Goal: Communication & Community: Answer question/provide support

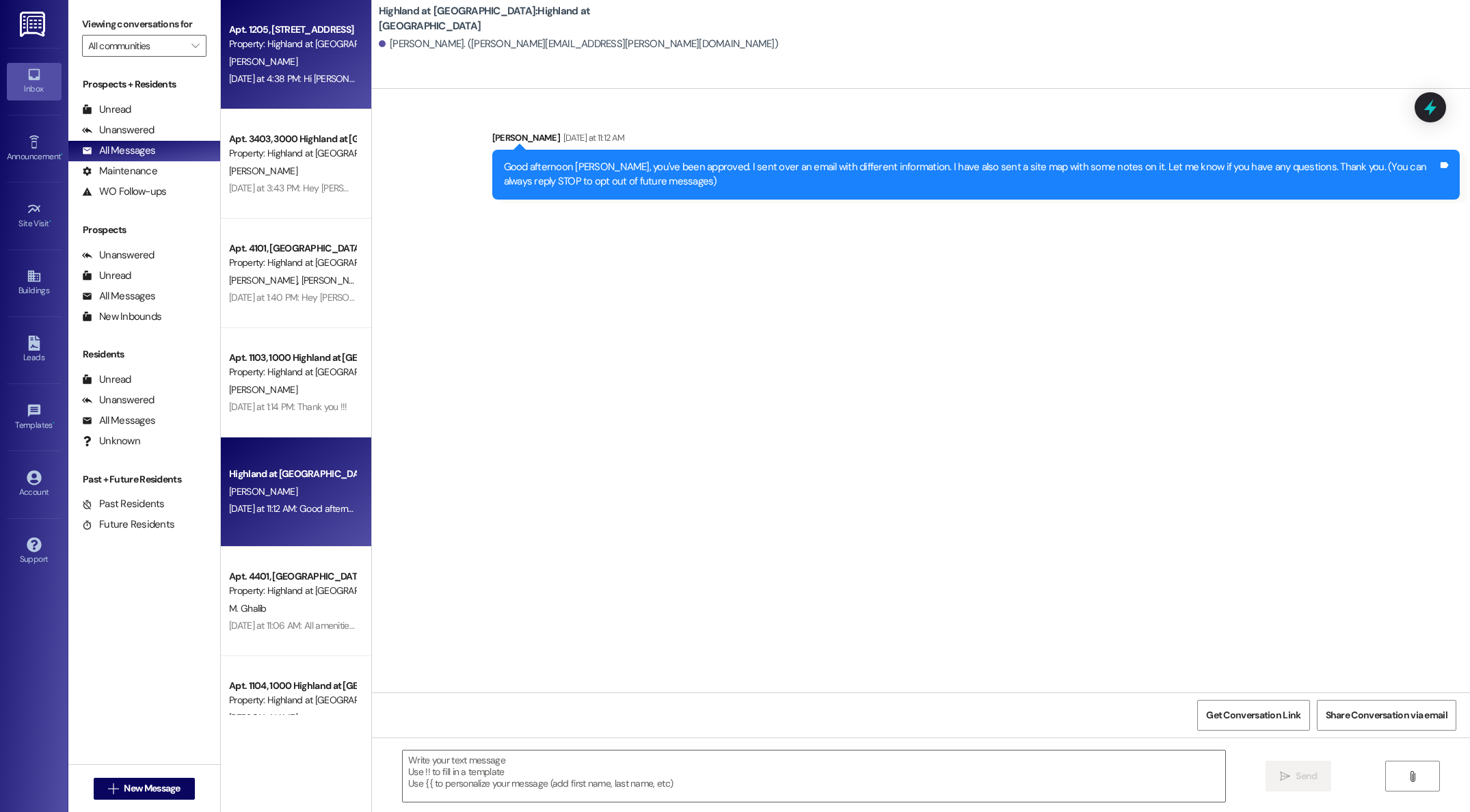
scroll to position [3, 0]
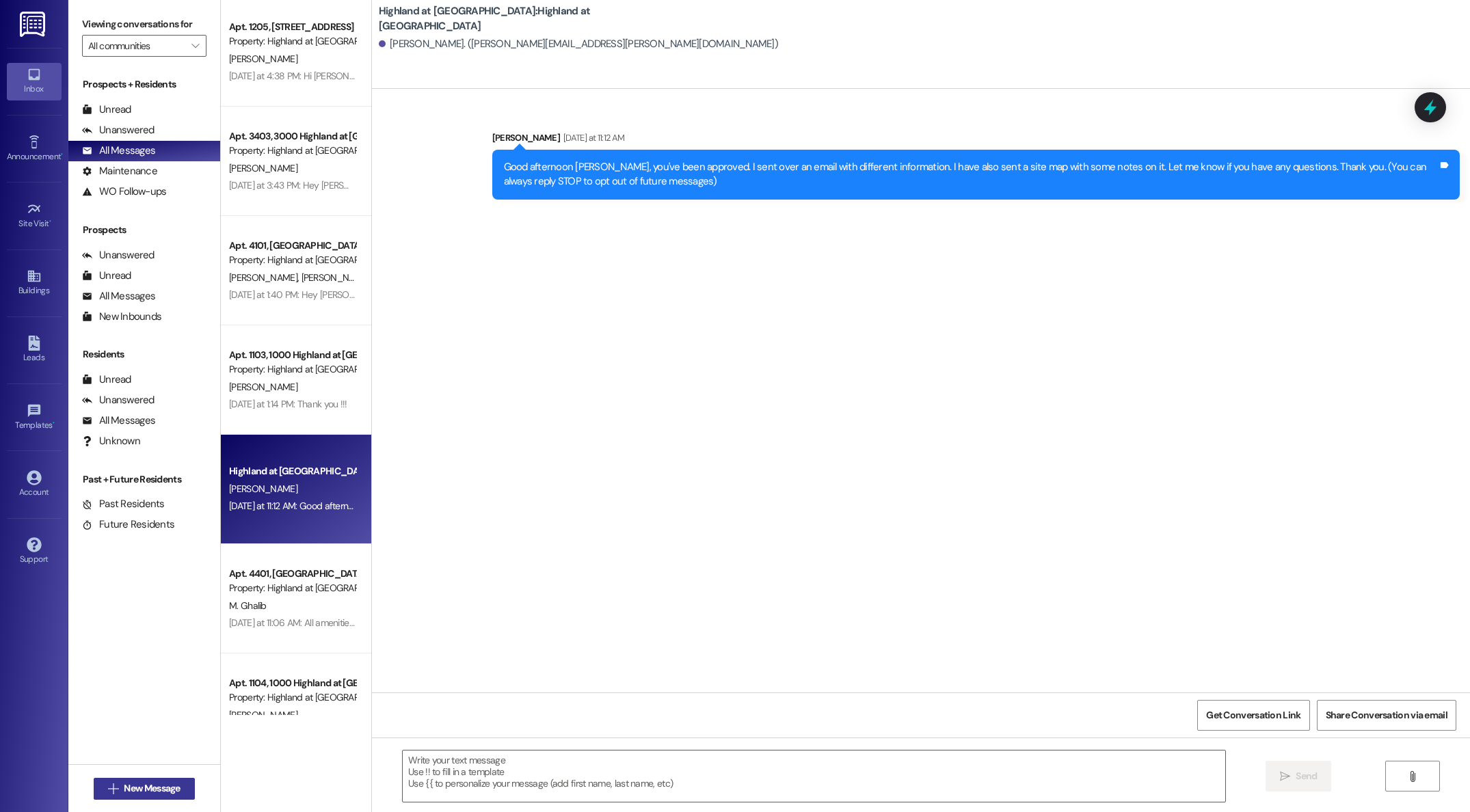
click at [127, 785] on span "New Message" at bounding box center [151, 788] width 56 height 15
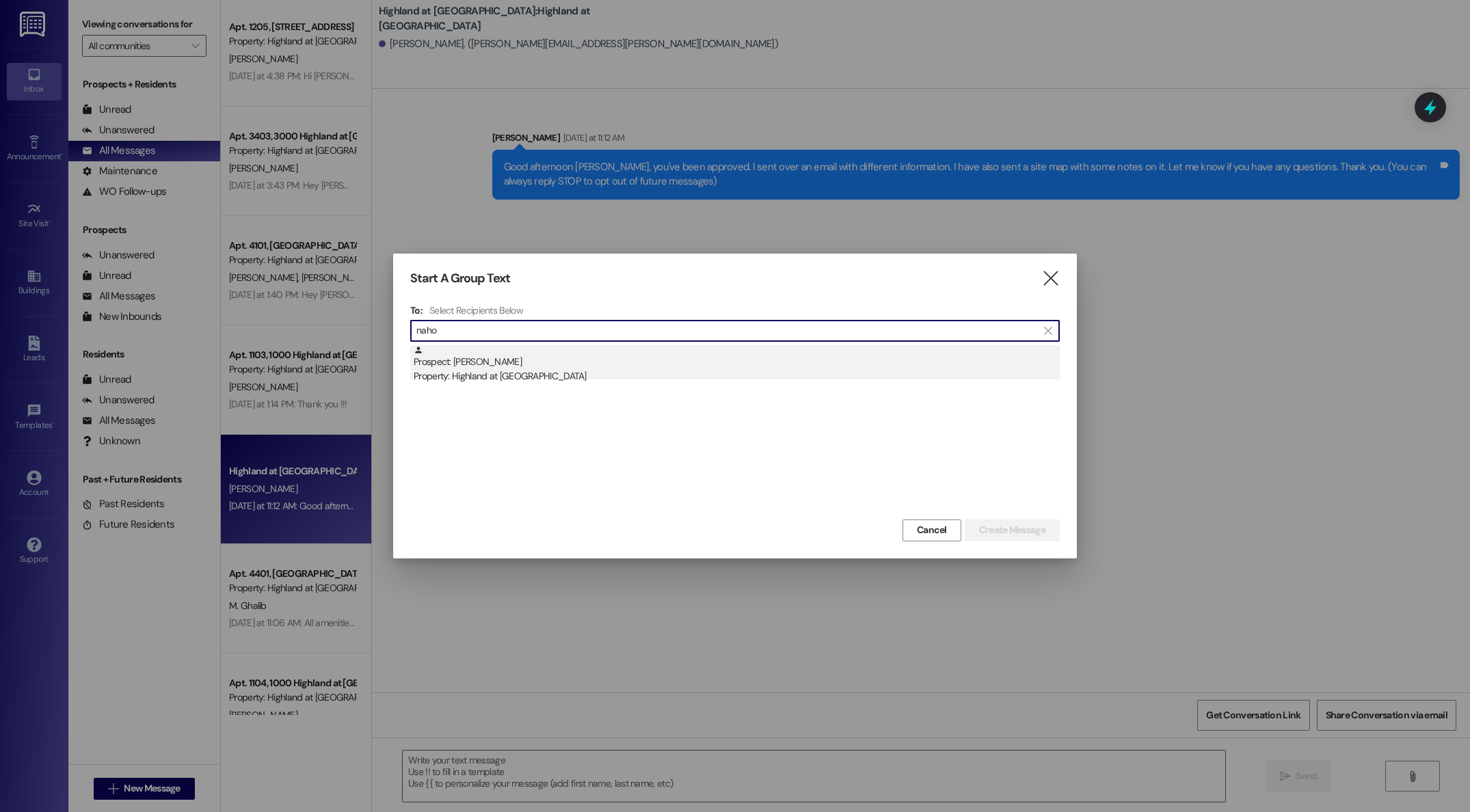
click at [473, 369] on div "Property: Highland at [GEOGRAPHIC_DATA]" at bounding box center [736, 376] width 646 height 15
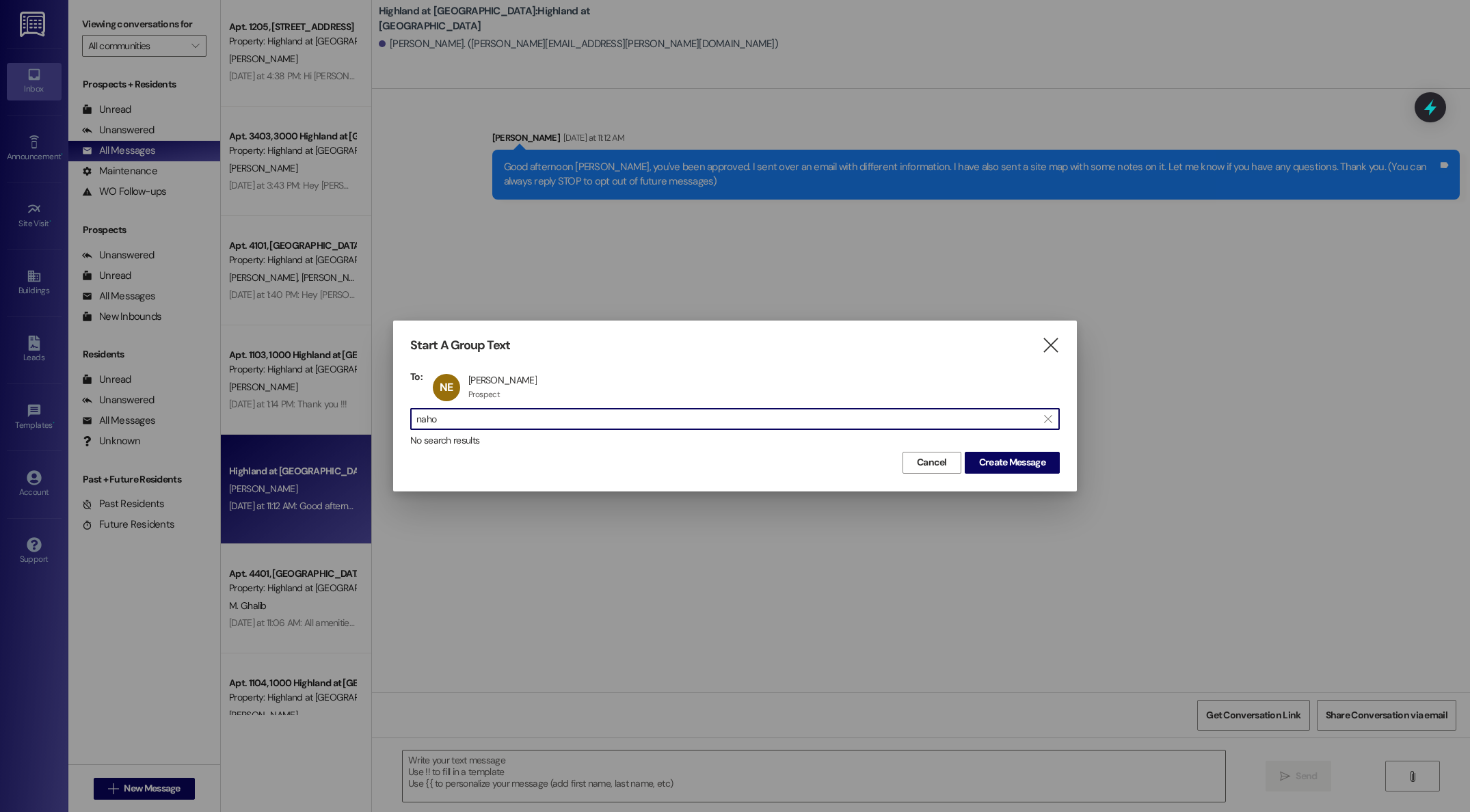
click at [504, 415] on input "naho" at bounding box center [727, 418] width 621 height 19
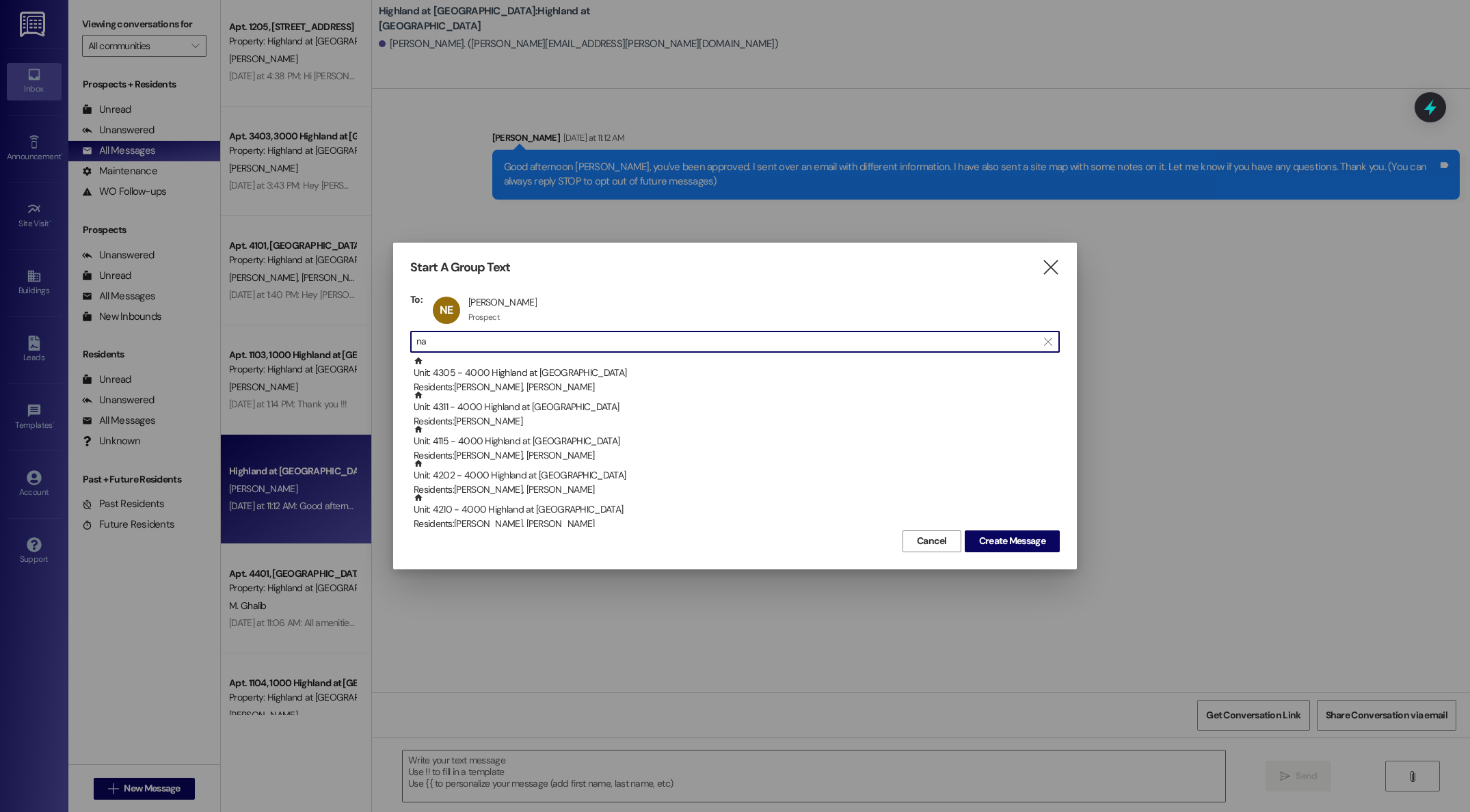
type input "n"
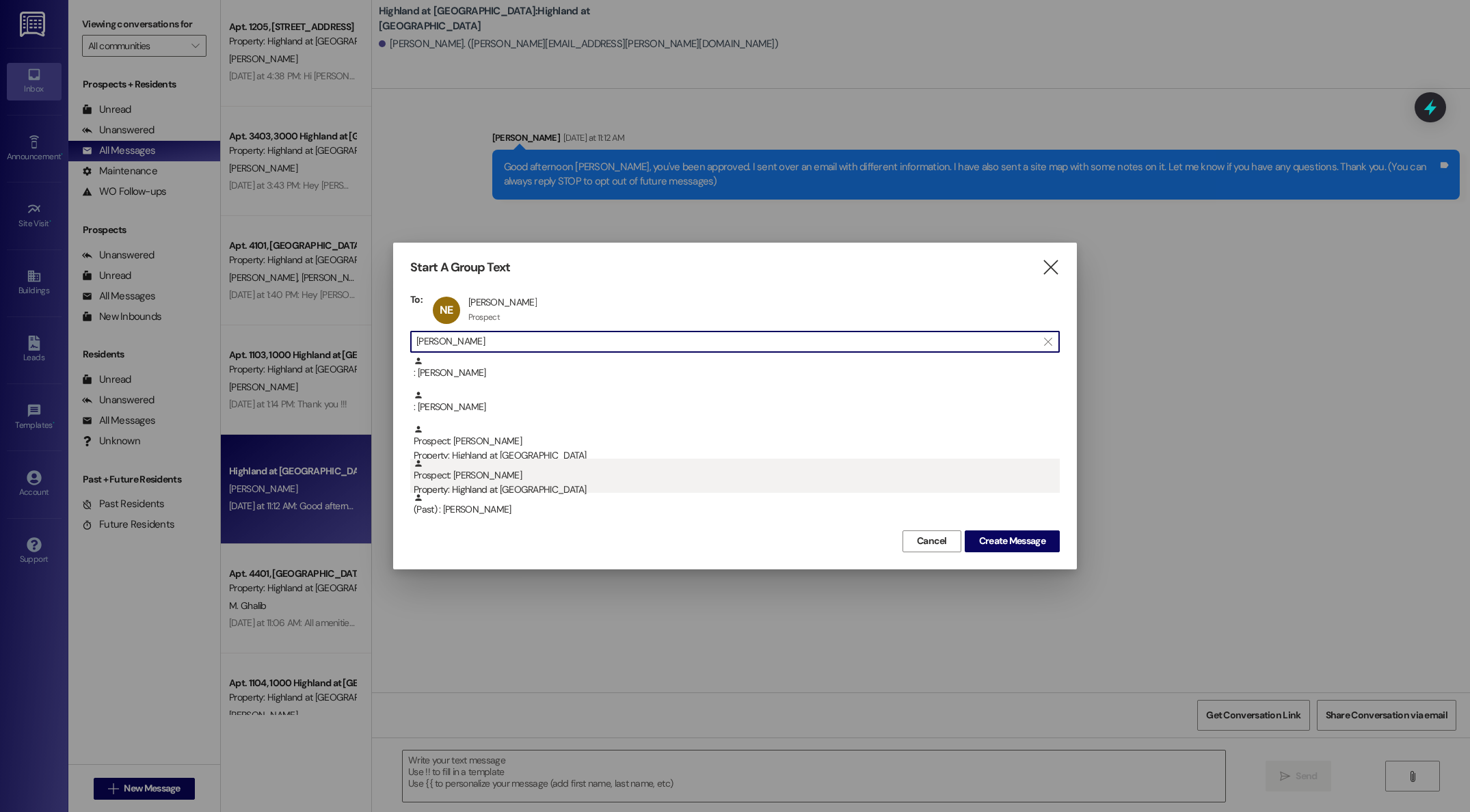
type input "brooke"
click at [478, 486] on div "Property: Highland at [GEOGRAPHIC_DATA]" at bounding box center [736, 489] width 646 height 15
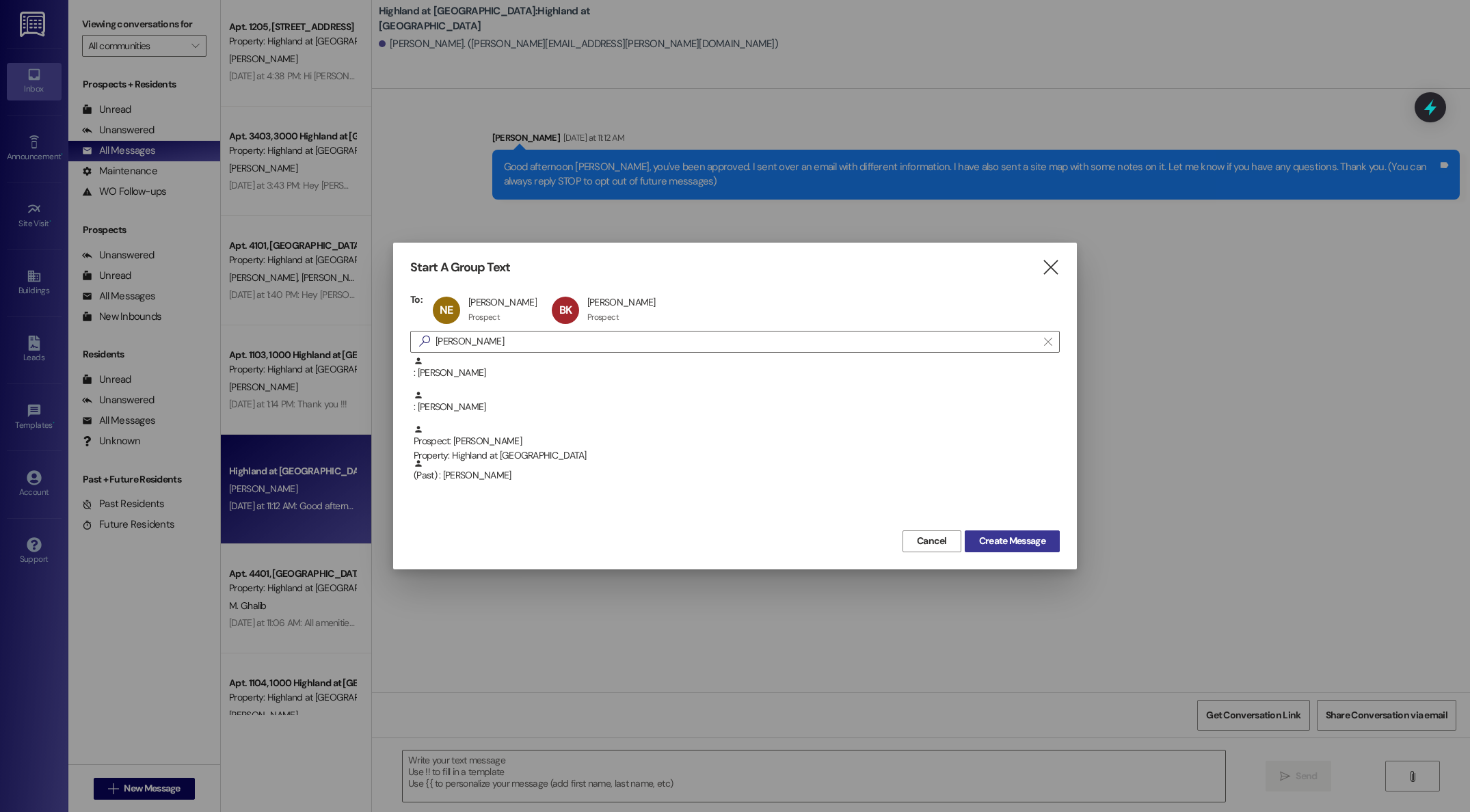
click at [1020, 543] on span "Create Message" at bounding box center [1012, 541] width 67 height 15
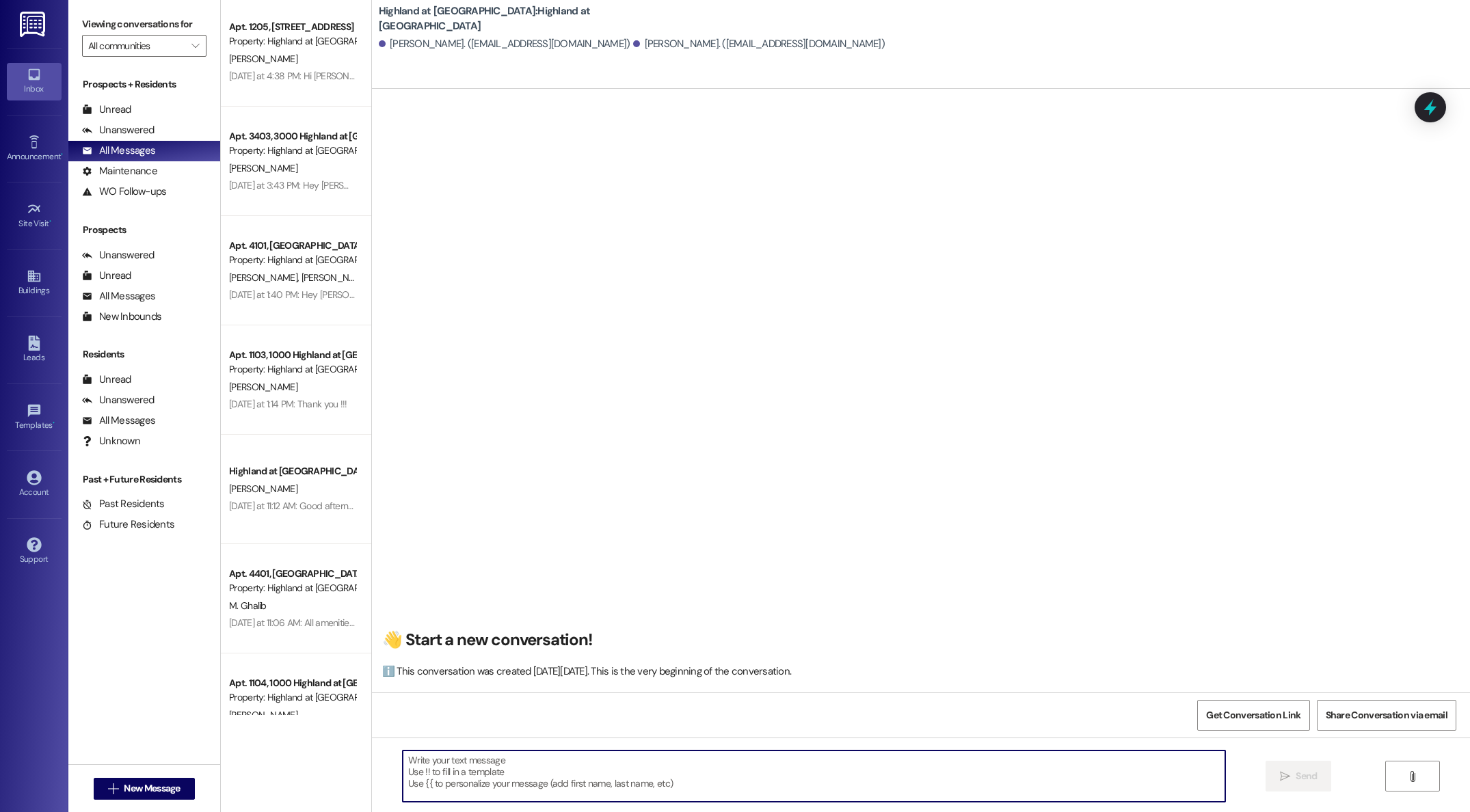
click at [544, 768] on textarea at bounding box center [813, 776] width 822 height 51
type textarea "Good morning, just a friendly reminder that your lease has been generated. Than…"
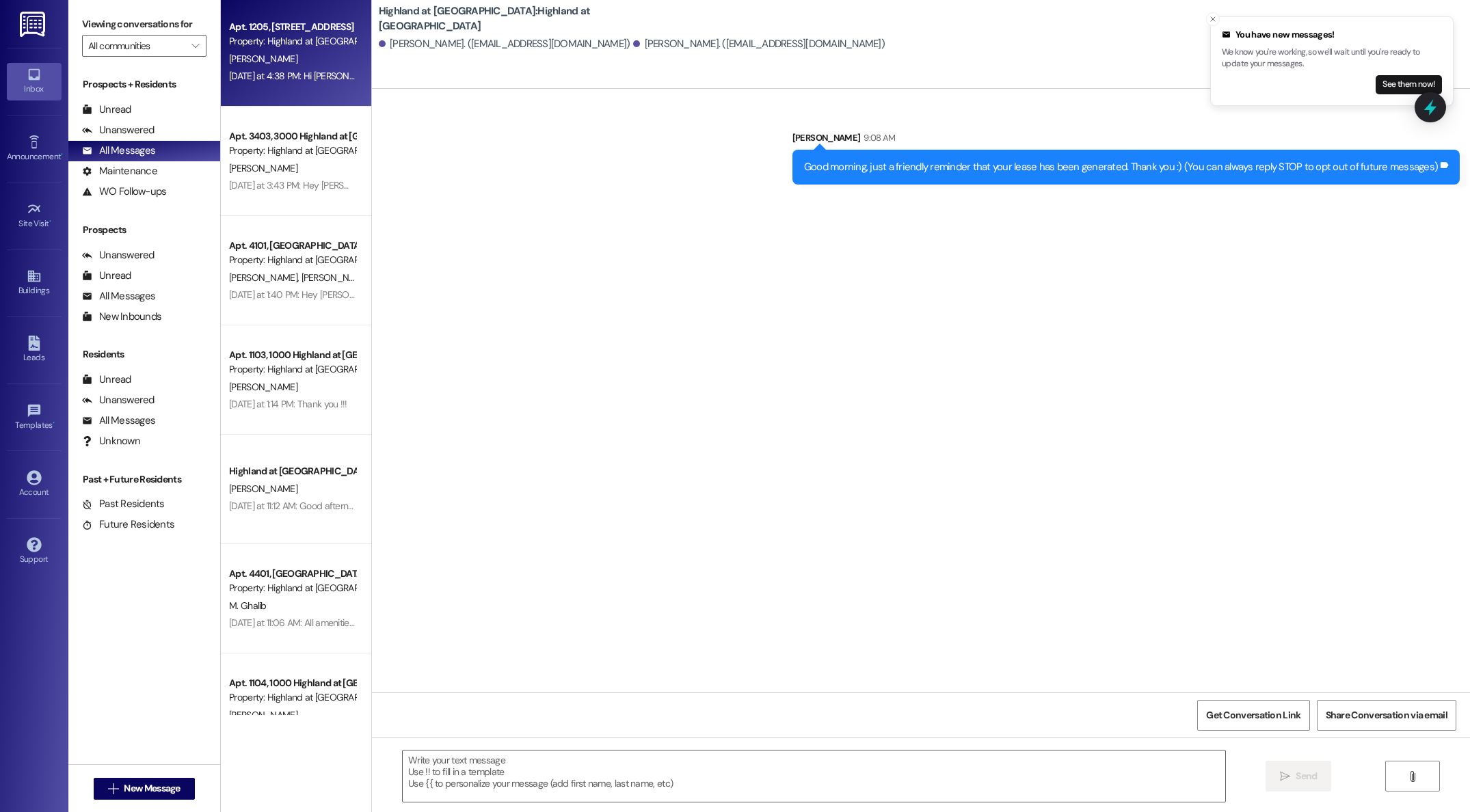
click at [258, 64] on div "[PERSON_NAME]" at bounding box center [293, 59] width 130 height 17
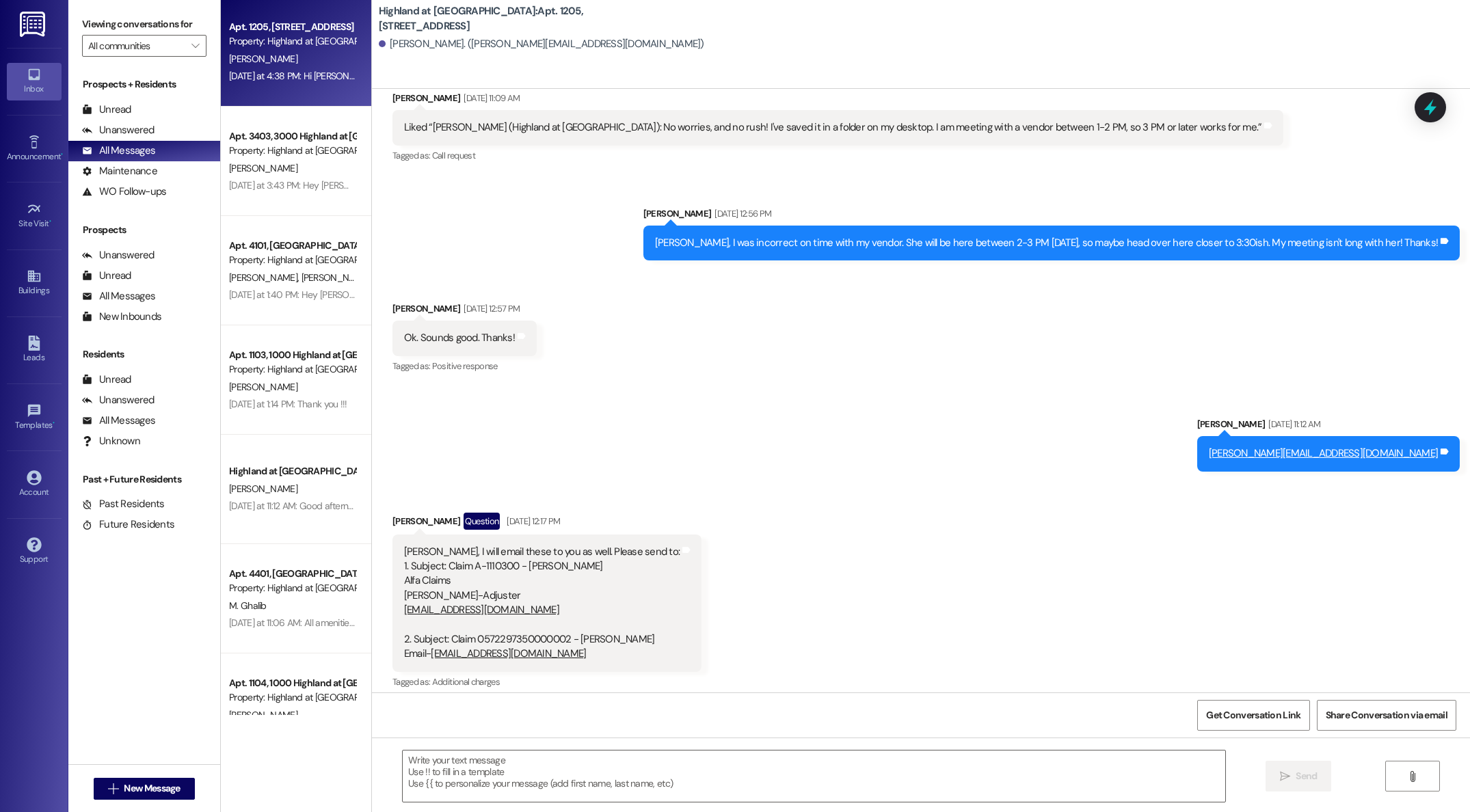
scroll to position [3204, 0]
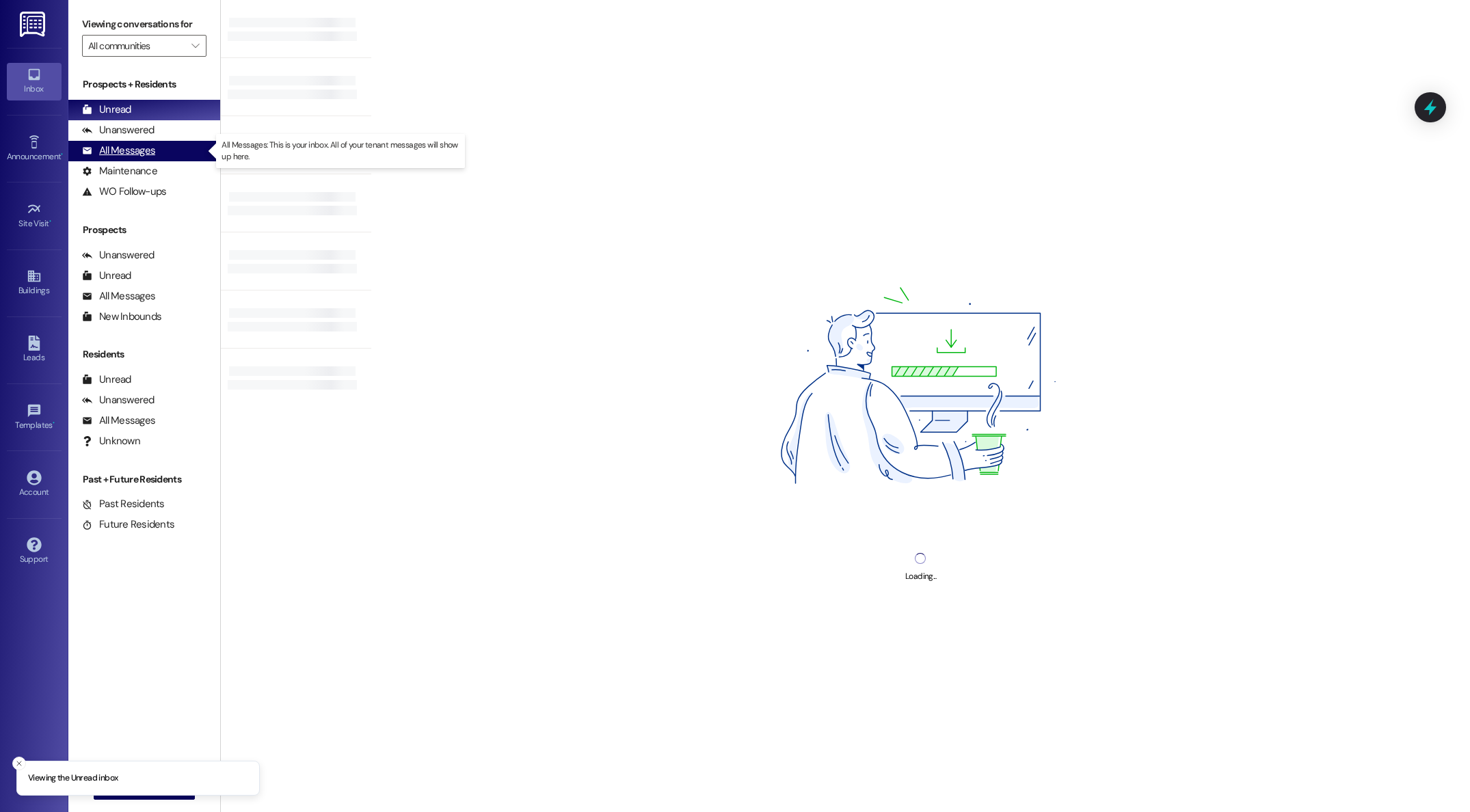
click at [138, 151] on div "All Messages" at bounding box center [119, 150] width 73 height 15
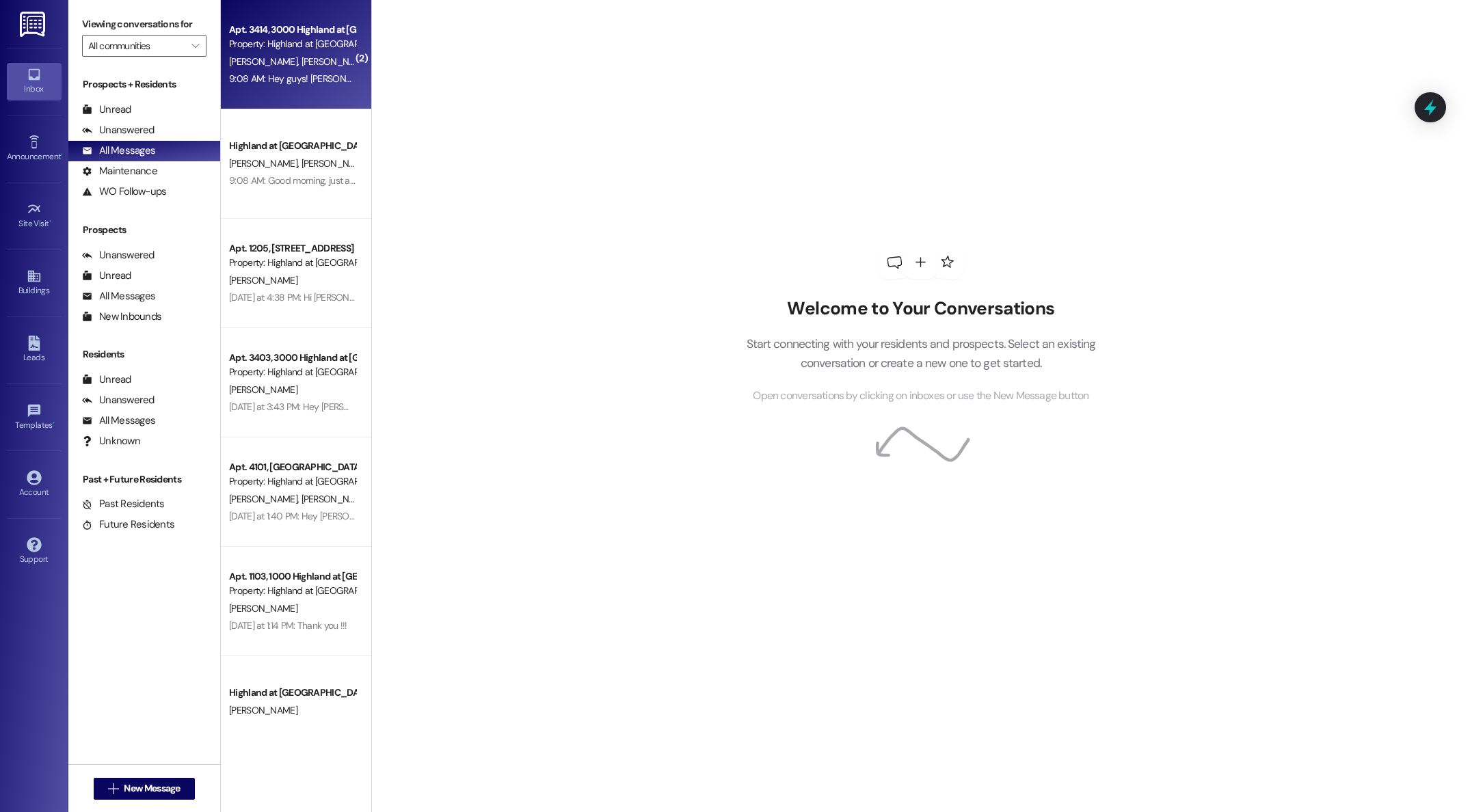
click at [313, 84] on div "9:08 AM: Hey guys! [PERSON_NAME] came by to see if y'all were home to test a lo…" at bounding box center [293, 79] width 130 height 17
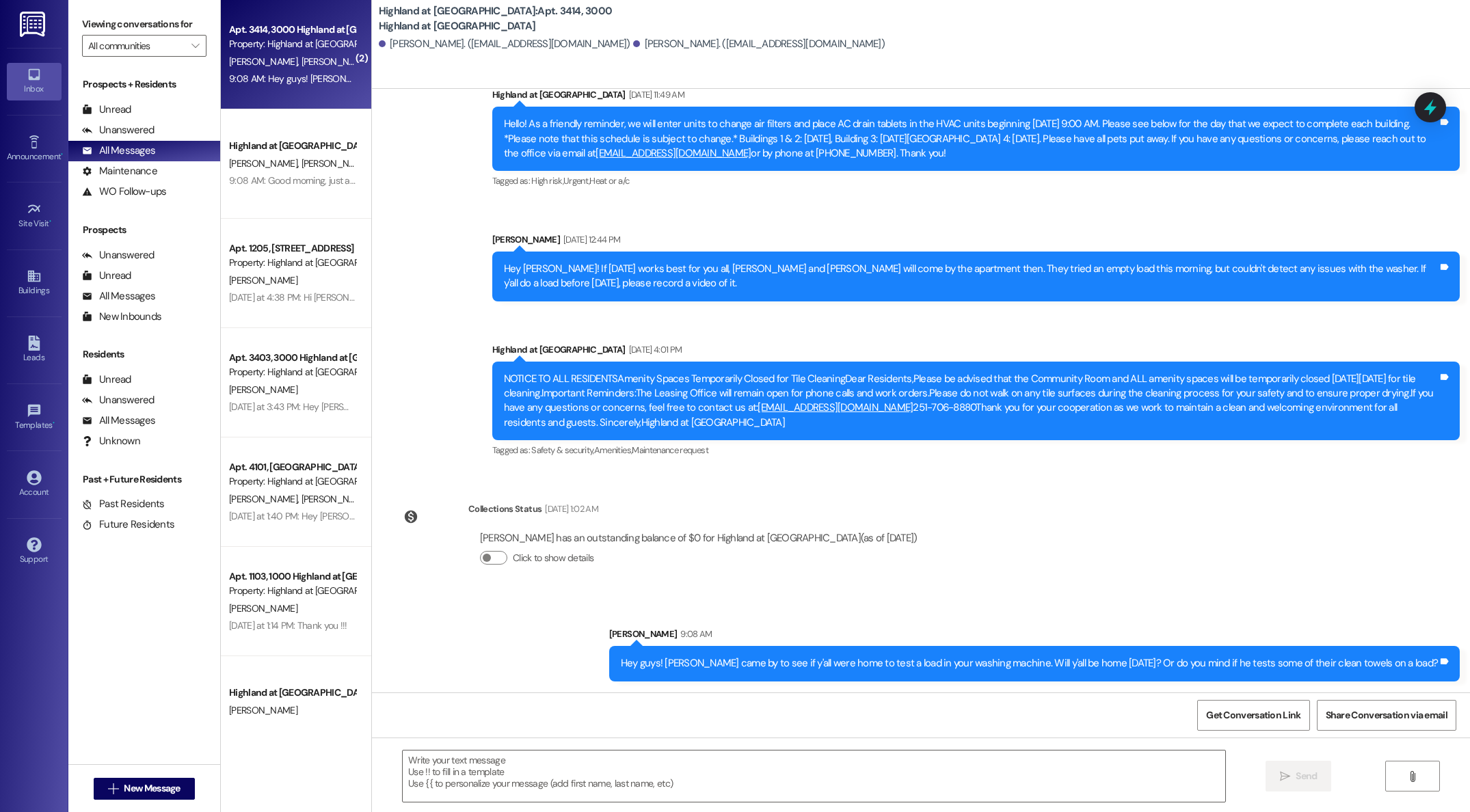
scroll to position [27215, 0]
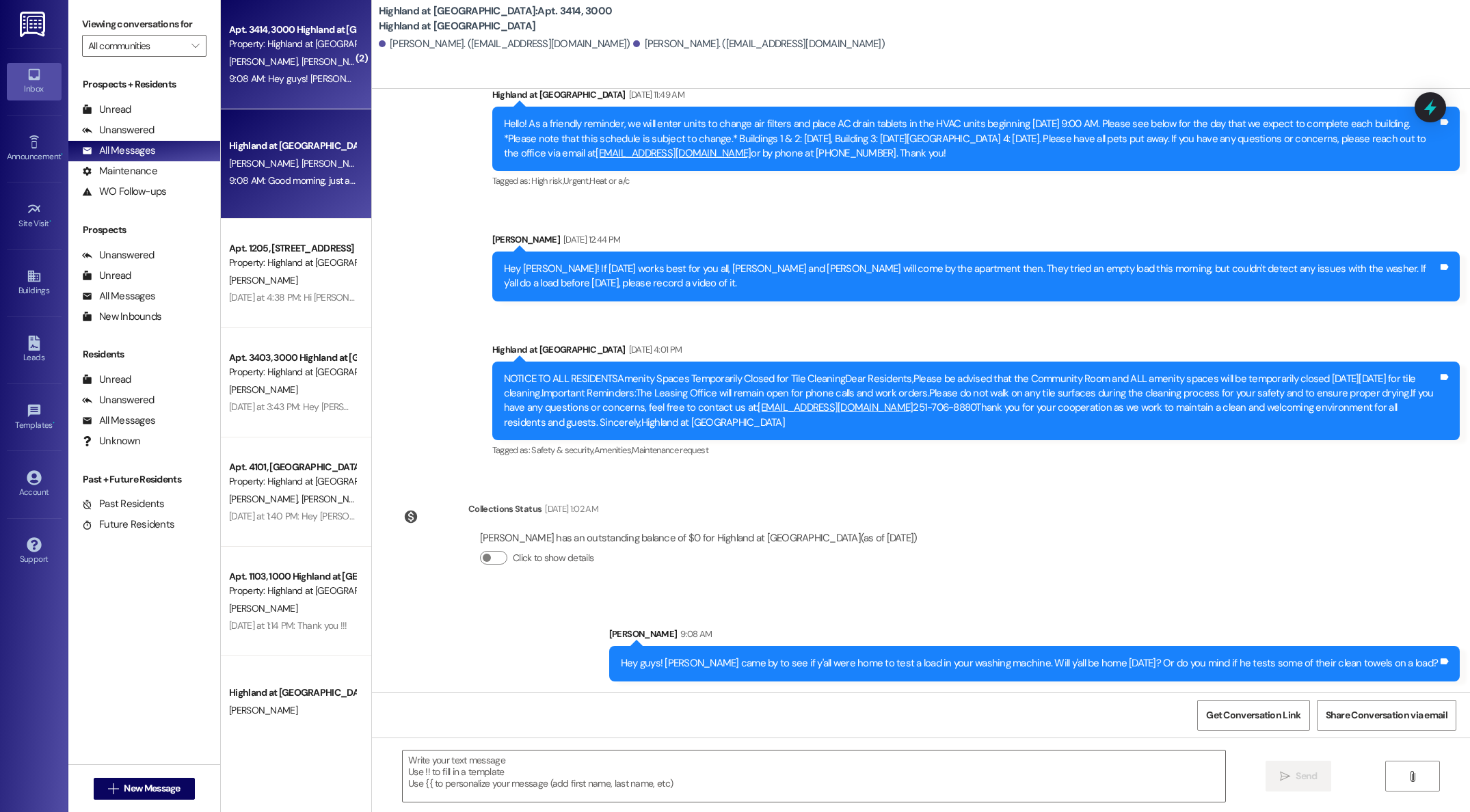
click at [296, 184] on div "9:08 AM: Good morning, just a friendly reminder that your lease has been genera…" at bounding box center [540, 181] width 623 height 13
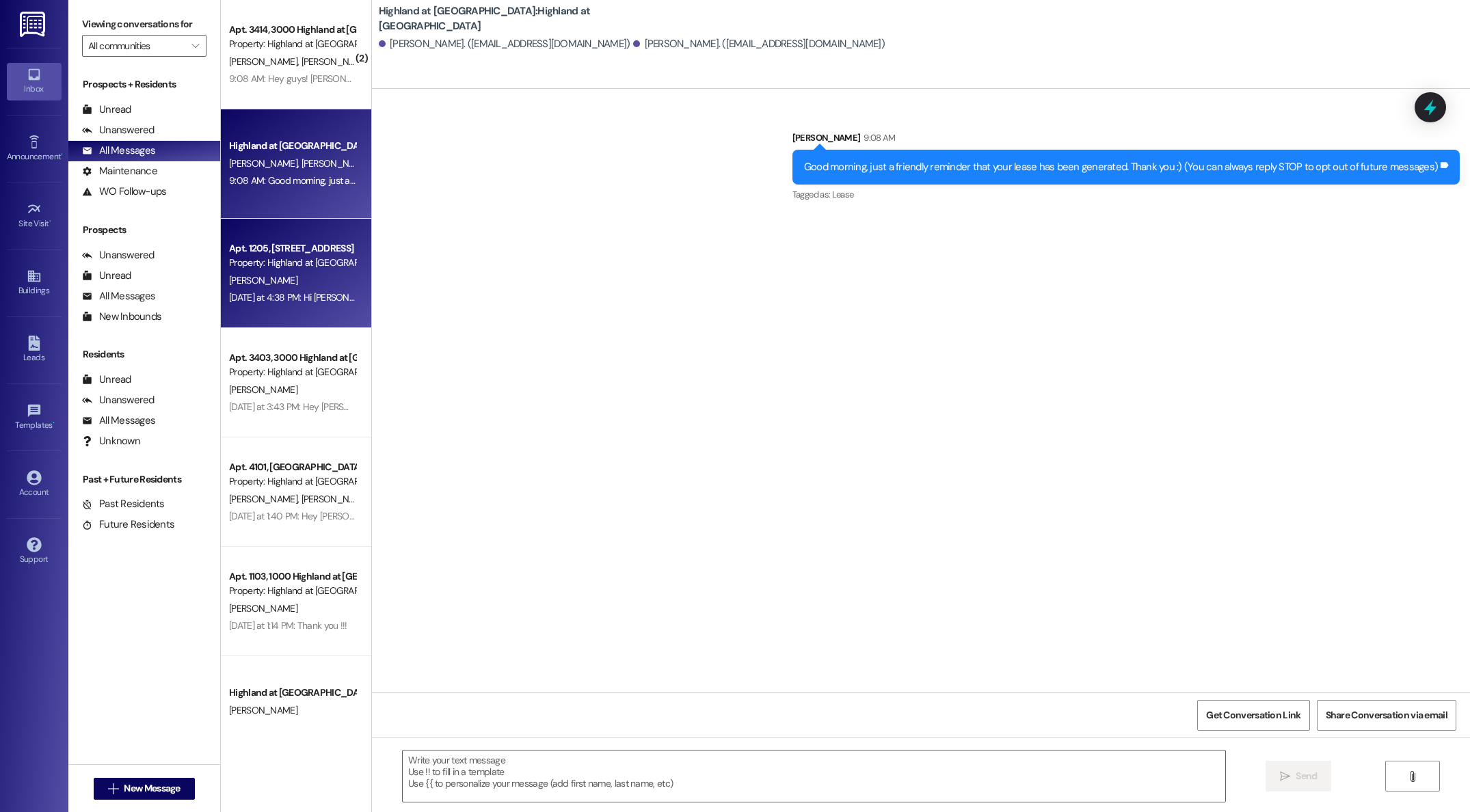
click at [248, 257] on div "Property: Highland at [GEOGRAPHIC_DATA]" at bounding box center [292, 262] width 127 height 15
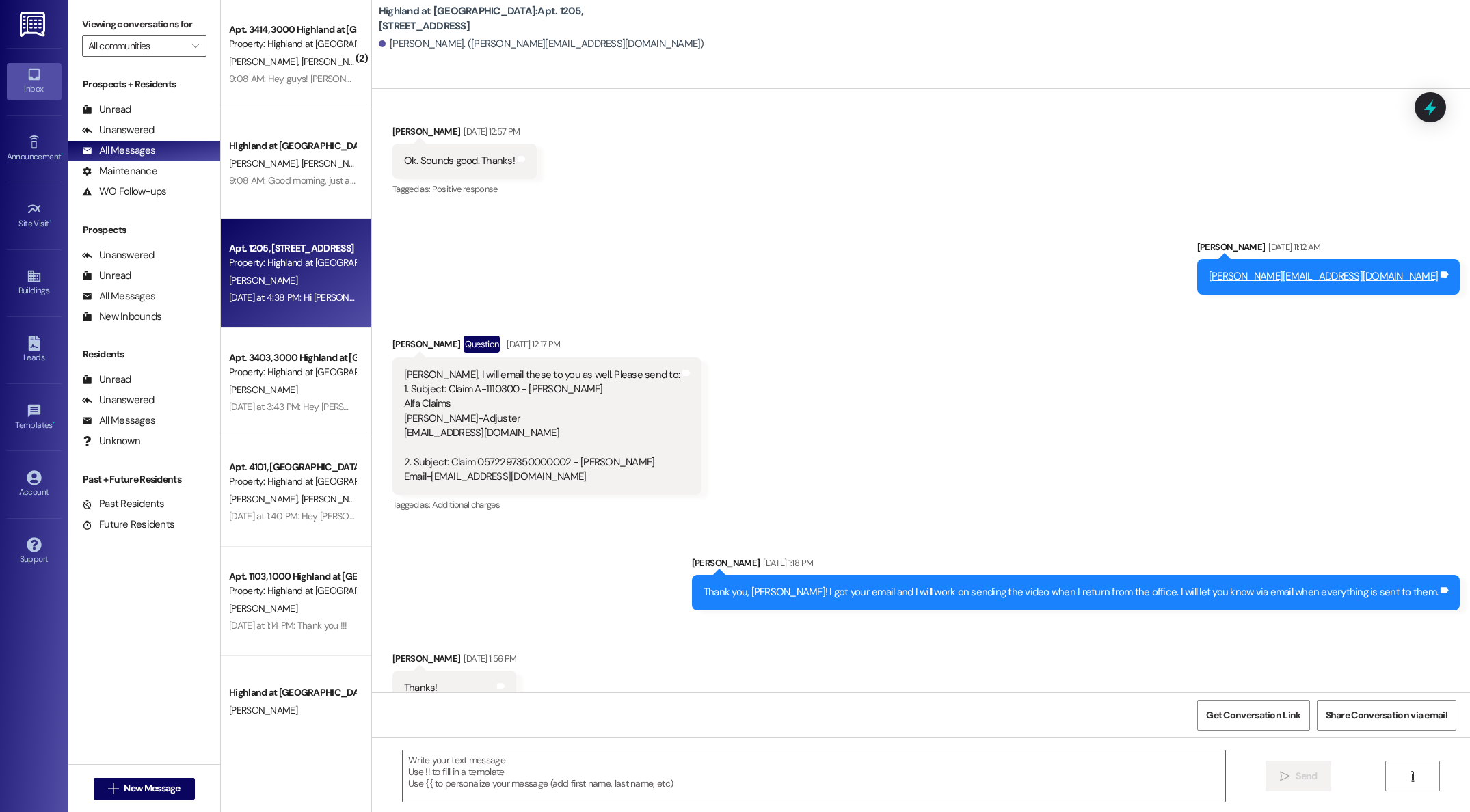
scroll to position [3443, 0]
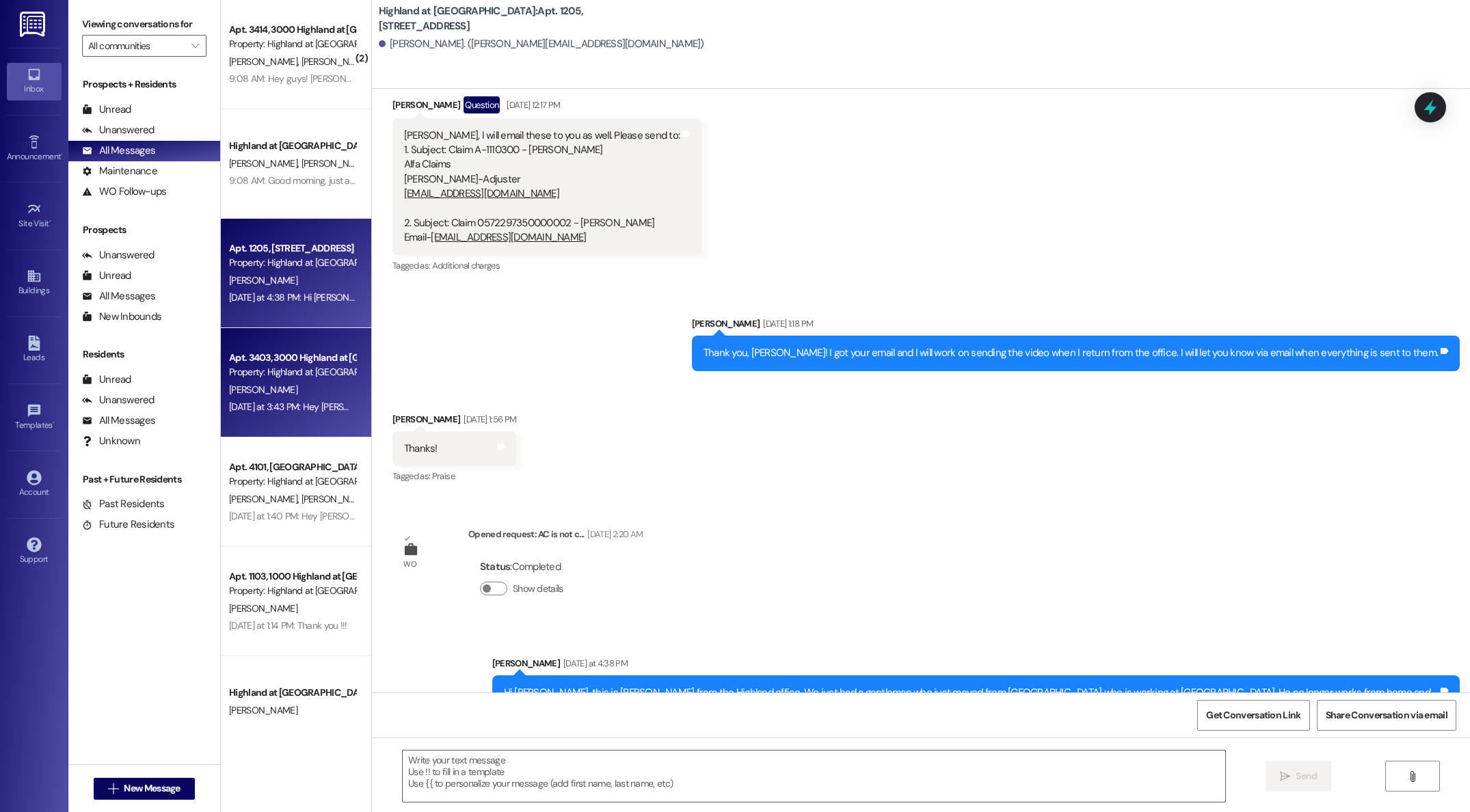
click at [287, 388] on div "[PERSON_NAME]" at bounding box center [293, 389] width 130 height 17
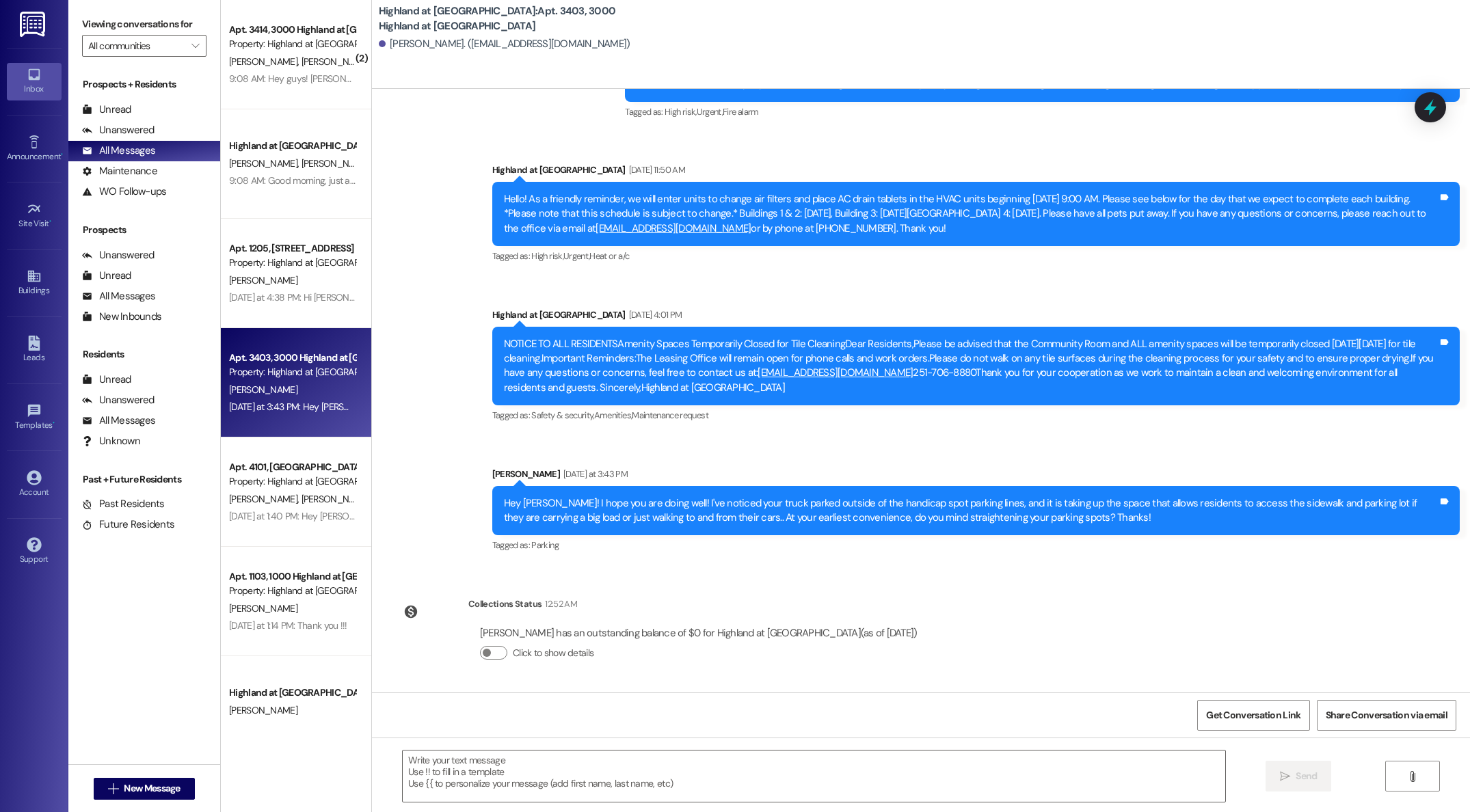
scroll to position [6082, 0]
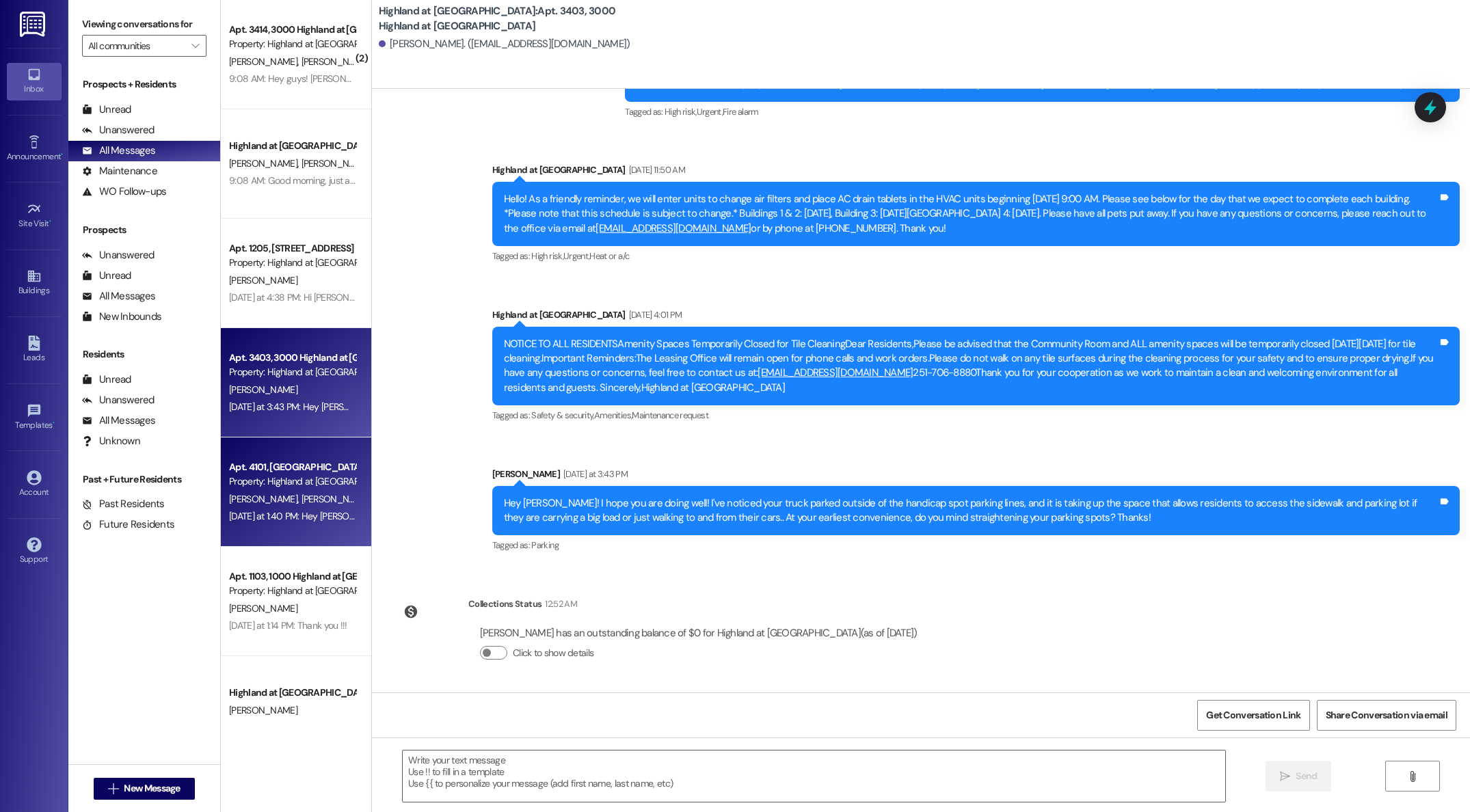
click at [300, 501] on span "[PERSON_NAME]" at bounding box center [335, 499] width 69 height 13
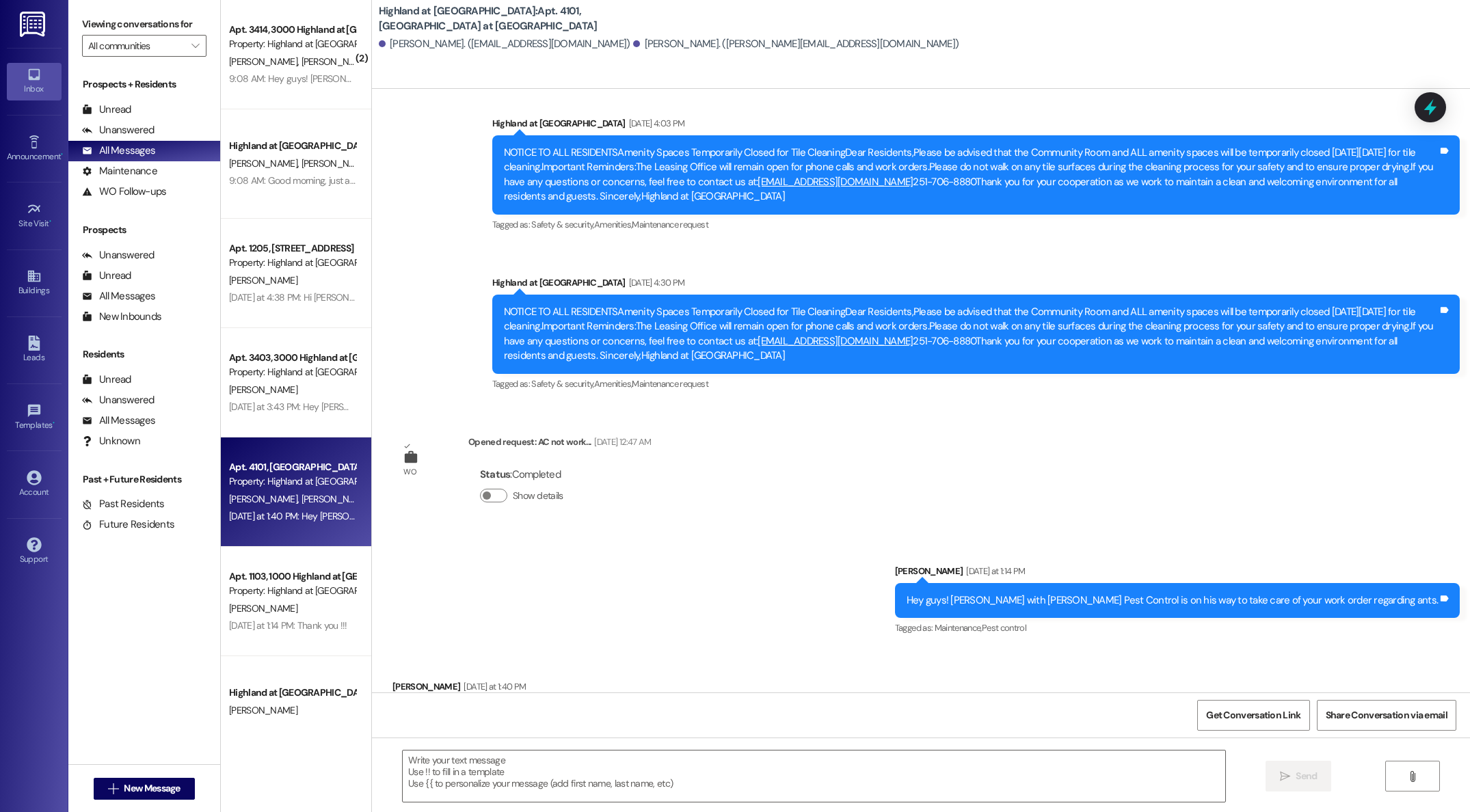
scroll to position [3946, 0]
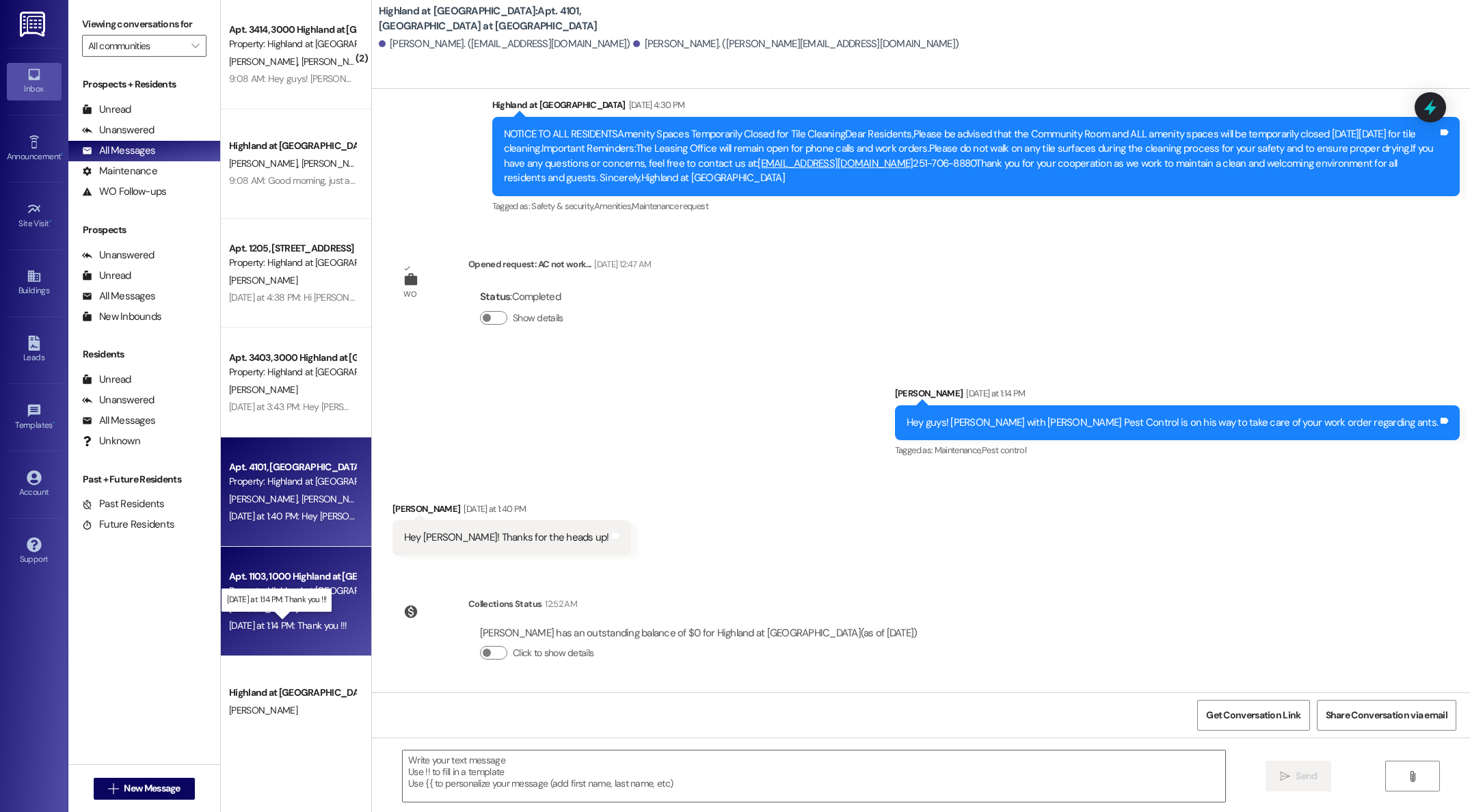
click at [296, 623] on div "[DATE] at 1:14 PM: Thank you !!! [DATE] at 1:14 PM: Thank you !!!" at bounding box center [288, 625] width 118 height 13
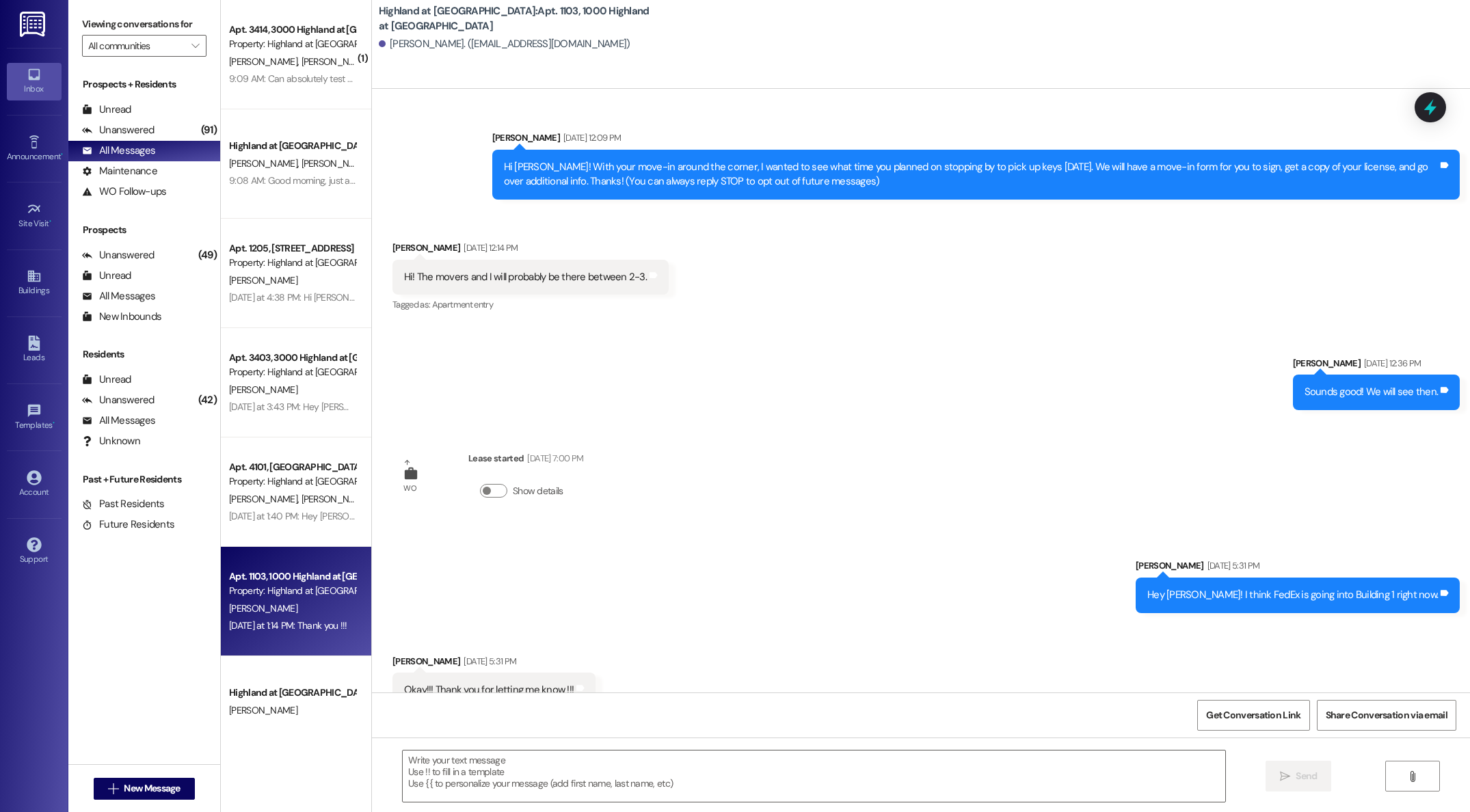
scroll to position [1158, 0]
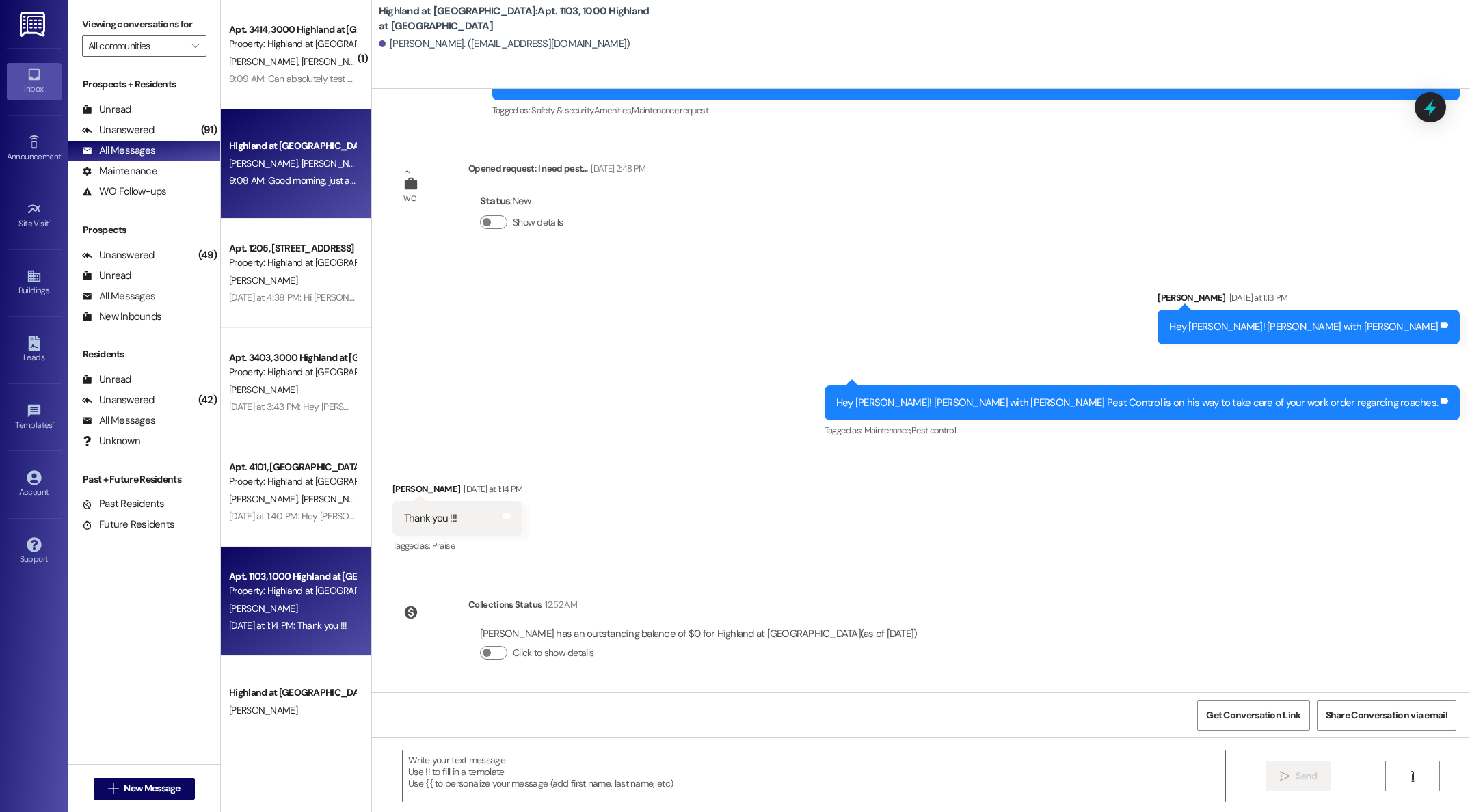
click at [274, 195] on div "Highland at [GEOGRAPHIC_DATA] N. [PERSON_NAME] 9:08 AM: Good morning, just a fr…" at bounding box center [296, 163] width 150 height 109
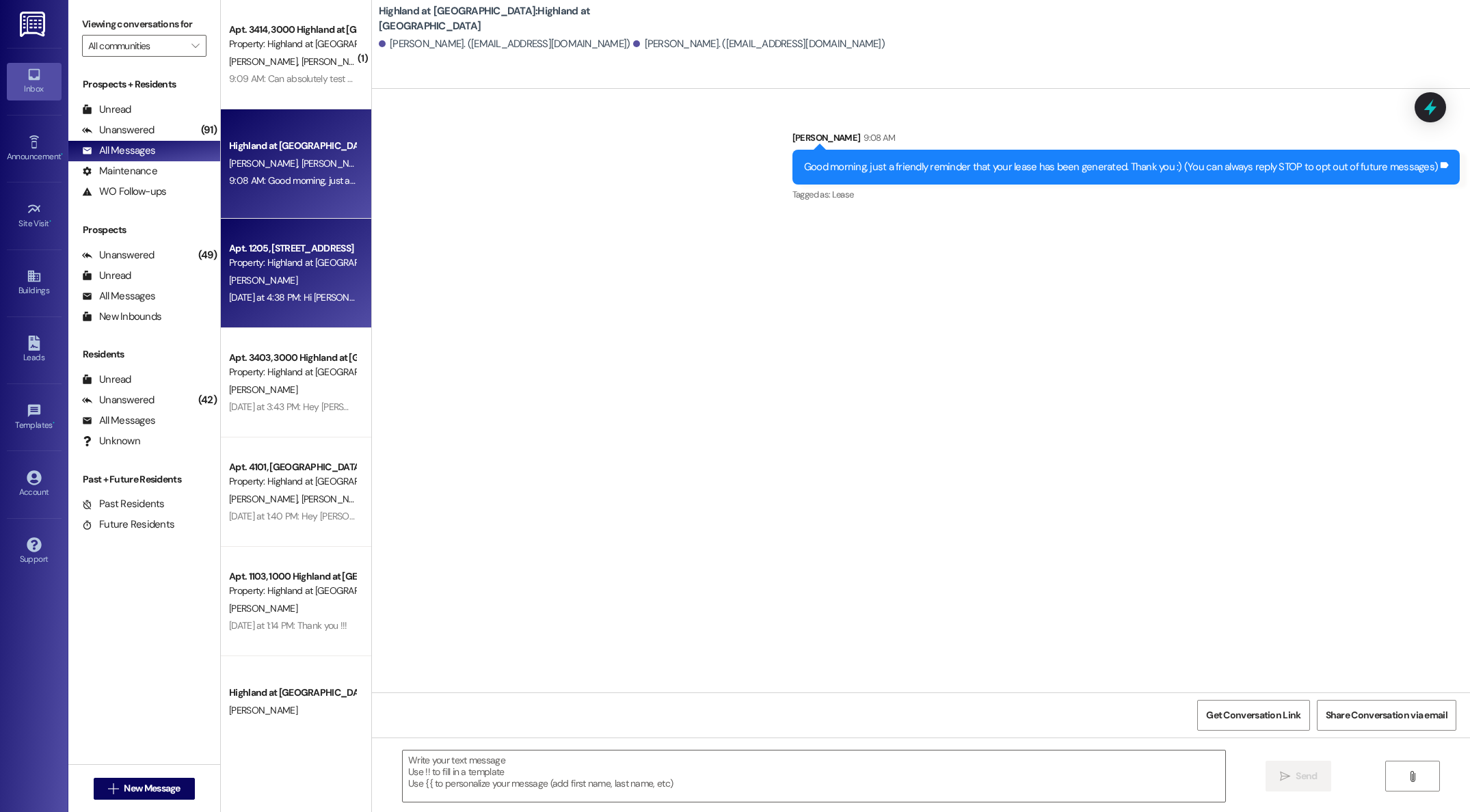
click at [282, 278] on div "[PERSON_NAME]" at bounding box center [293, 280] width 130 height 17
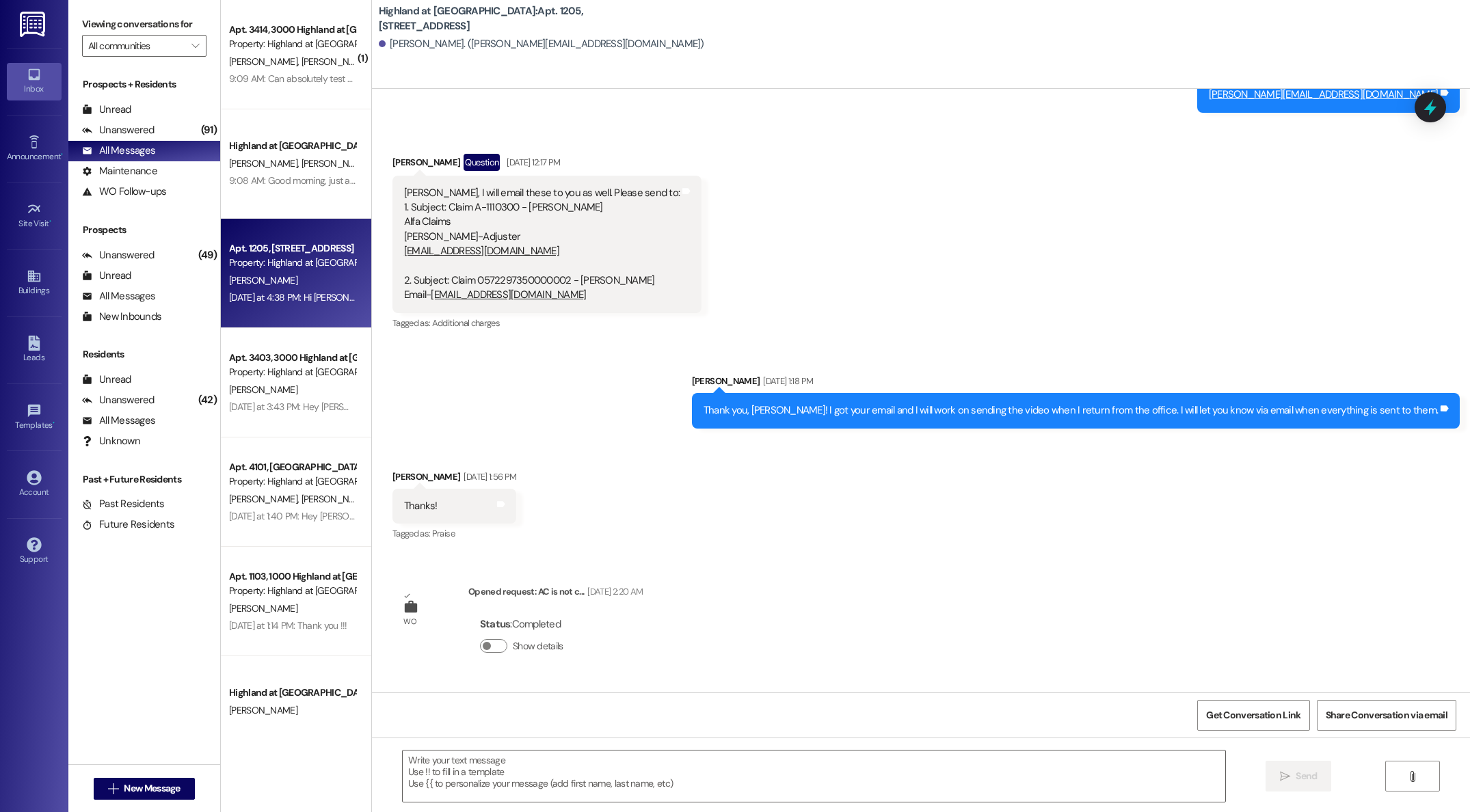
scroll to position [3443, 0]
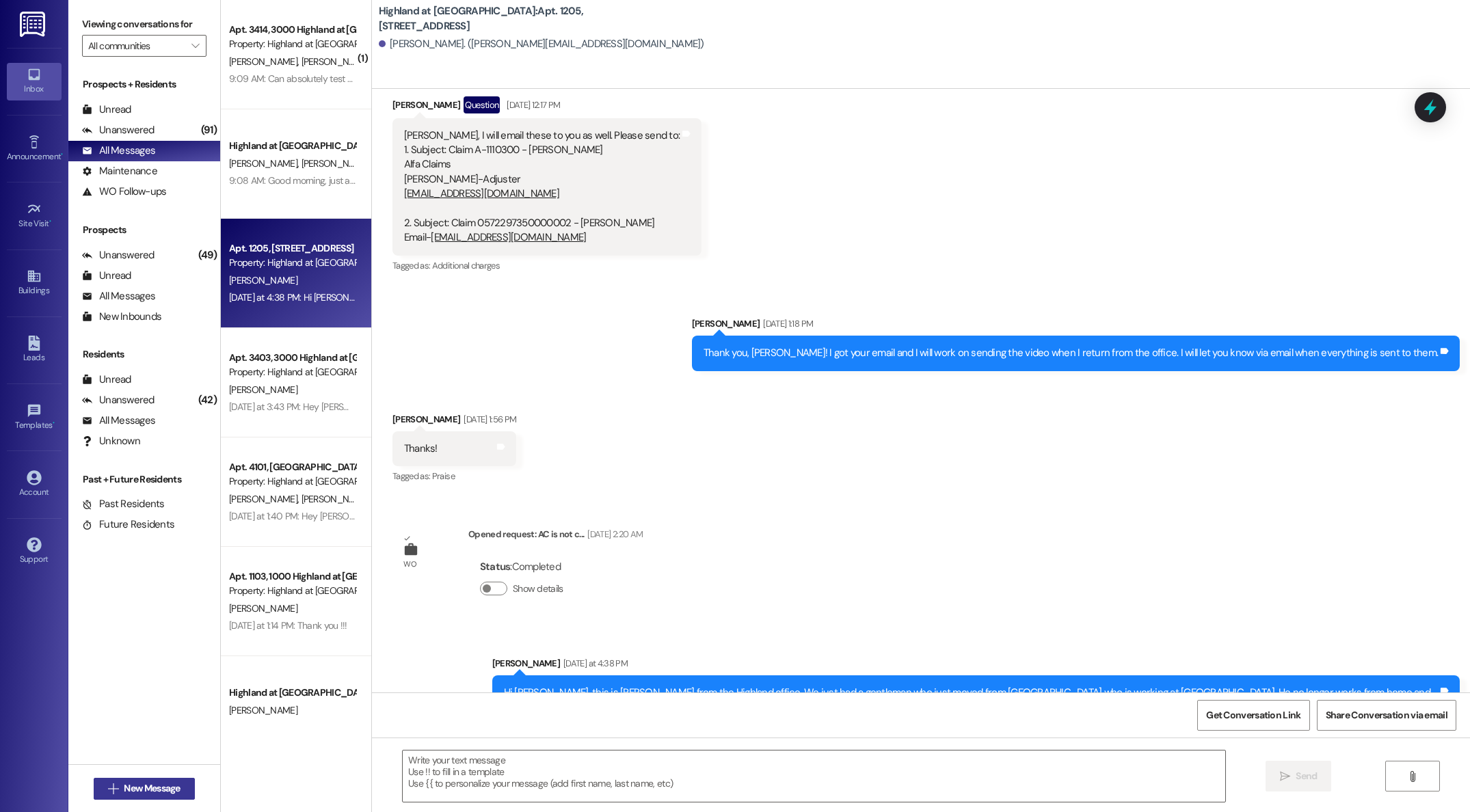
click at [137, 786] on span "New Message" at bounding box center [151, 788] width 56 height 15
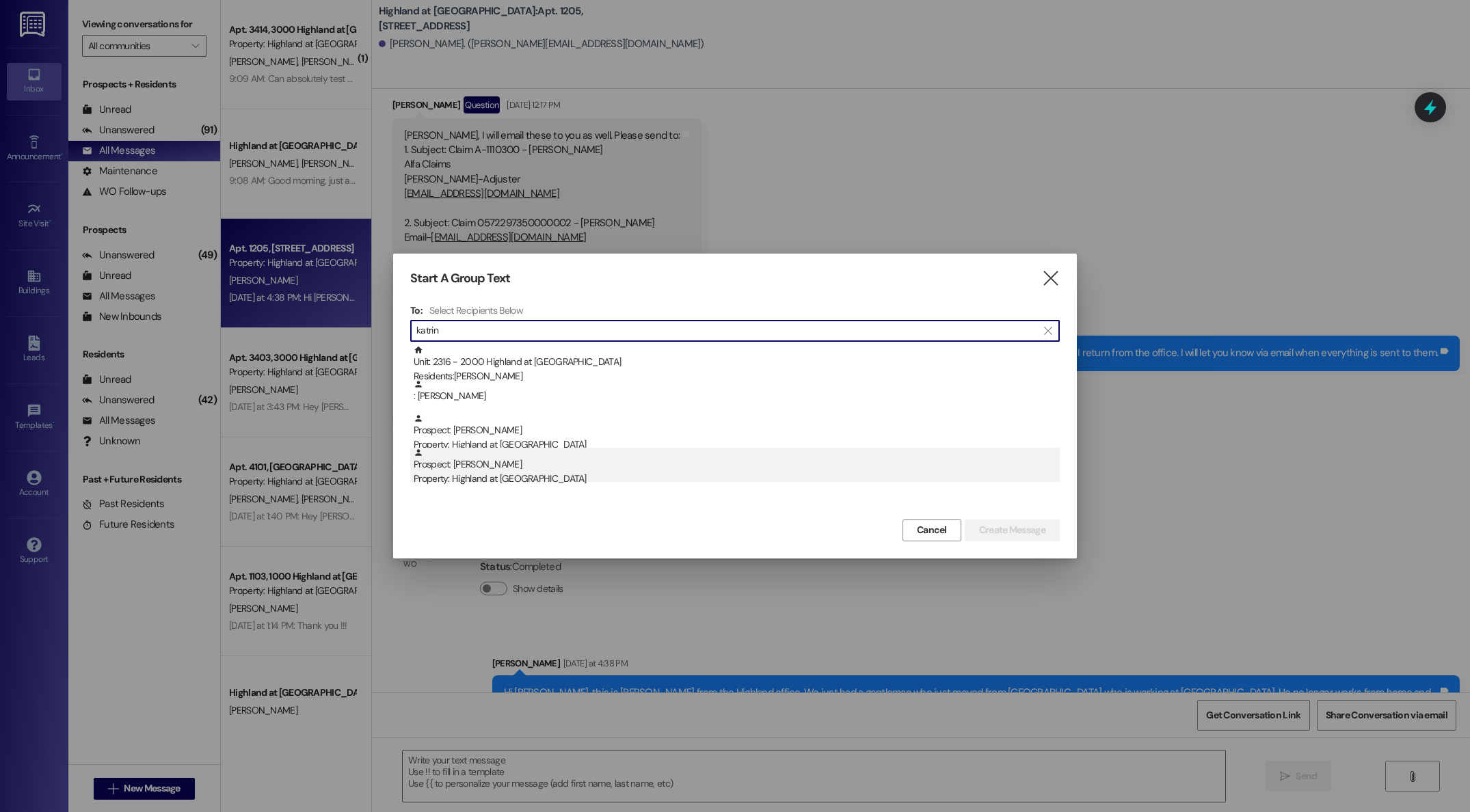
type input "katrin"
click at [508, 473] on div "Property: Highland at [GEOGRAPHIC_DATA]" at bounding box center [736, 478] width 646 height 15
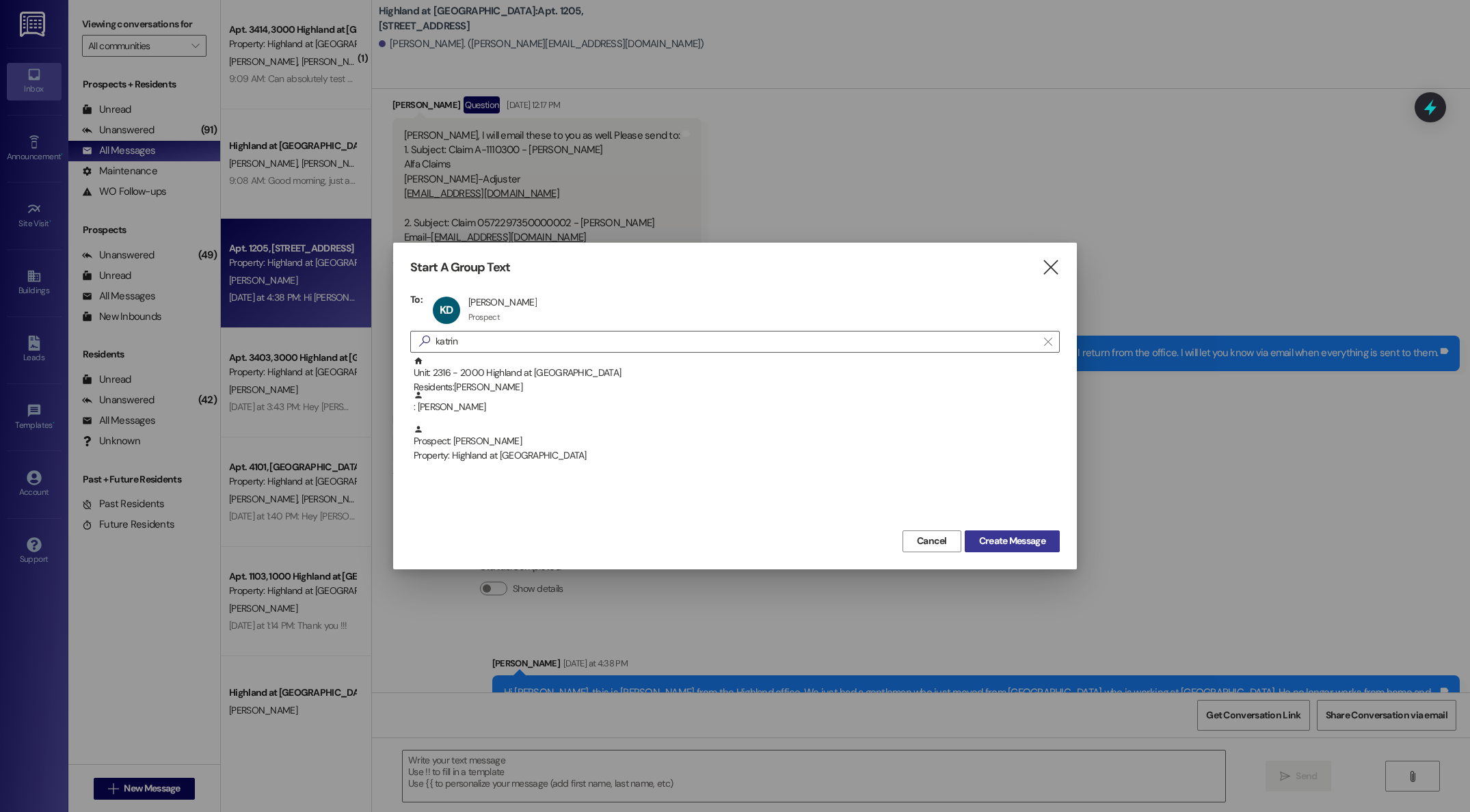
drag, startPoint x: 1002, startPoint y: 539, endPoint x: 995, endPoint y: 541, distance: 7.3
click at [1002, 539] on span "Create Message" at bounding box center [1012, 541] width 67 height 15
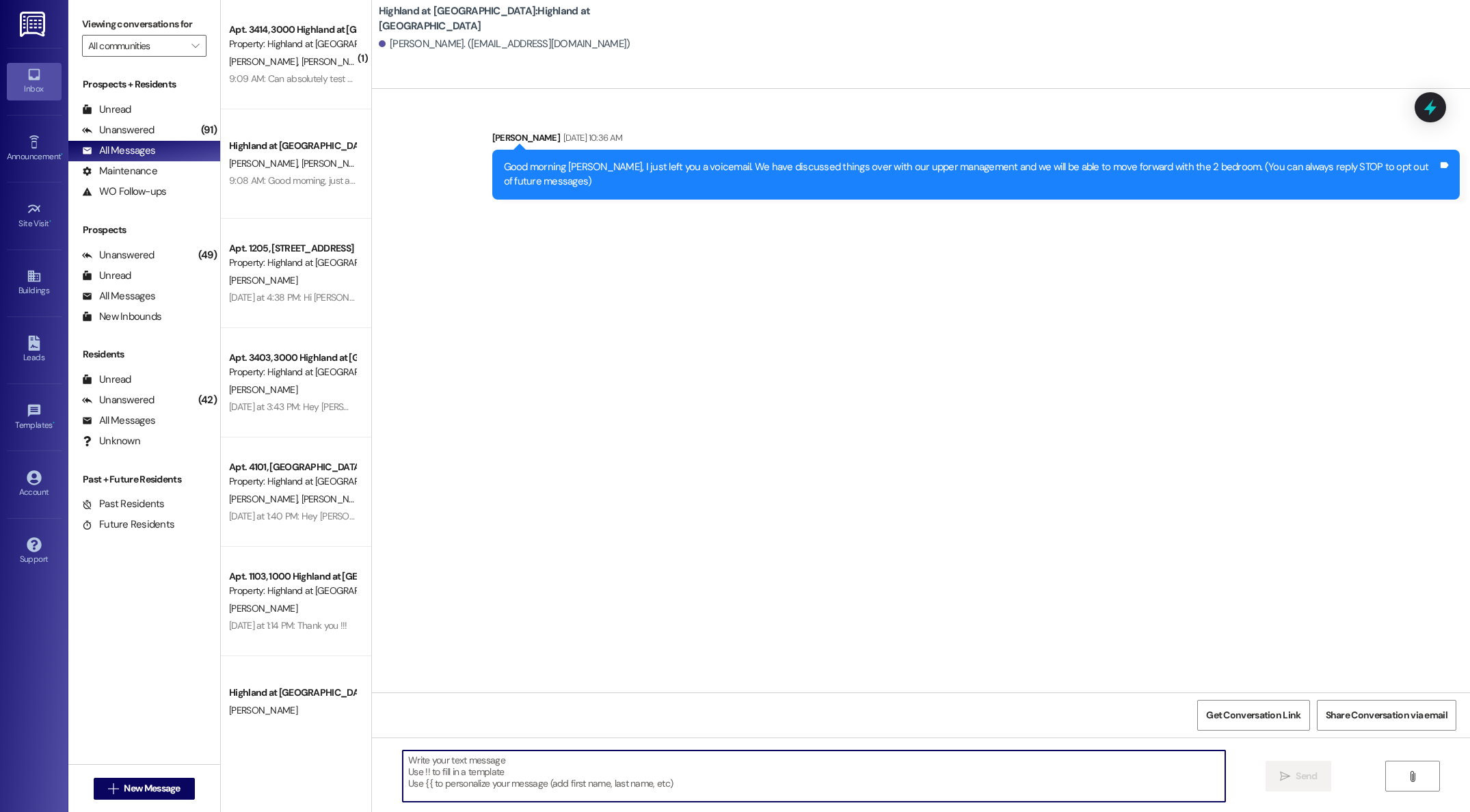
click at [557, 766] on textarea at bounding box center [813, 776] width 822 height 51
type textarea "Good morning [PERSON_NAME], you're lease has been set over. We are just waiting…"
click at [1292, 775] on span "Send" at bounding box center [1305, 776] width 27 height 15
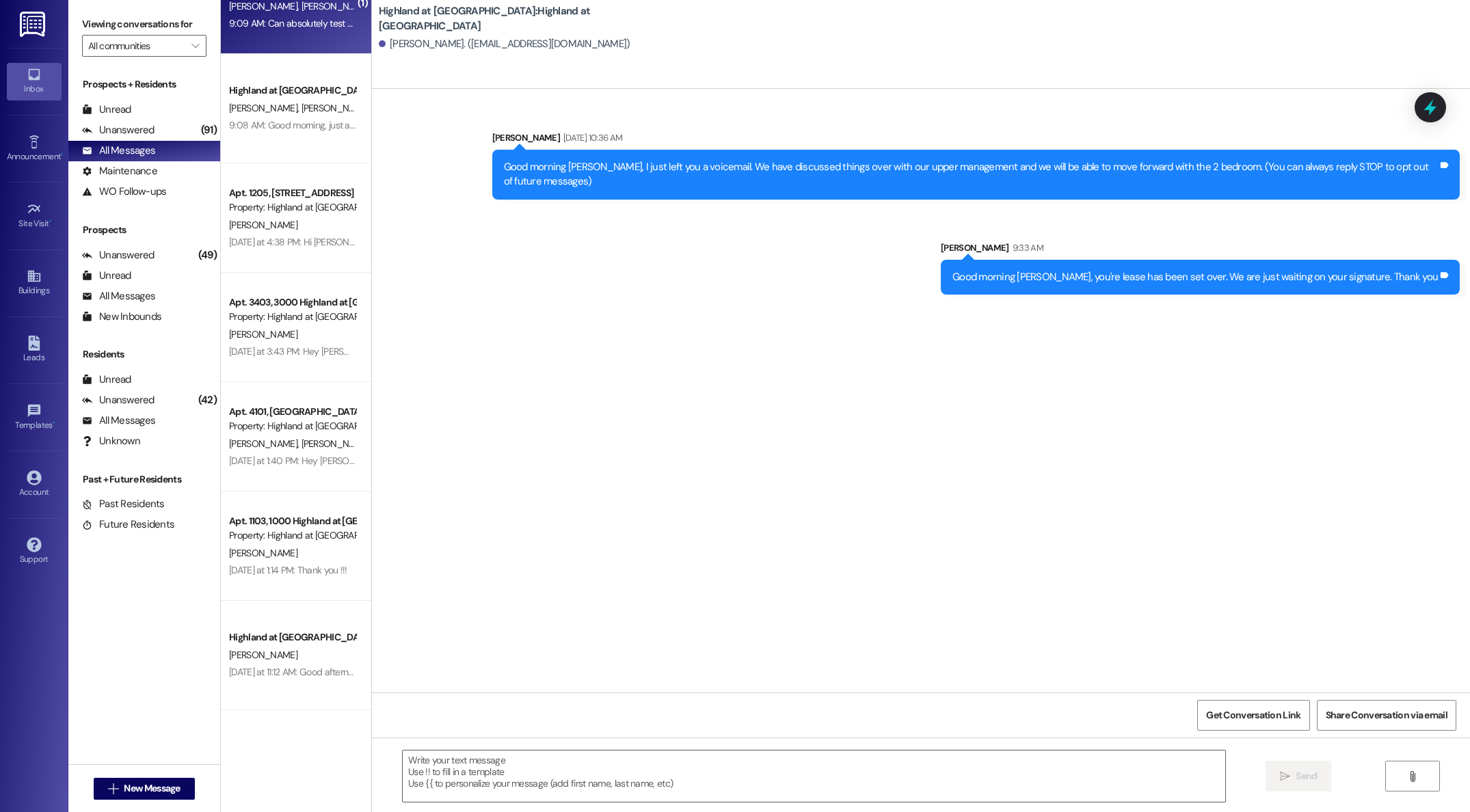
scroll to position [0, 0]
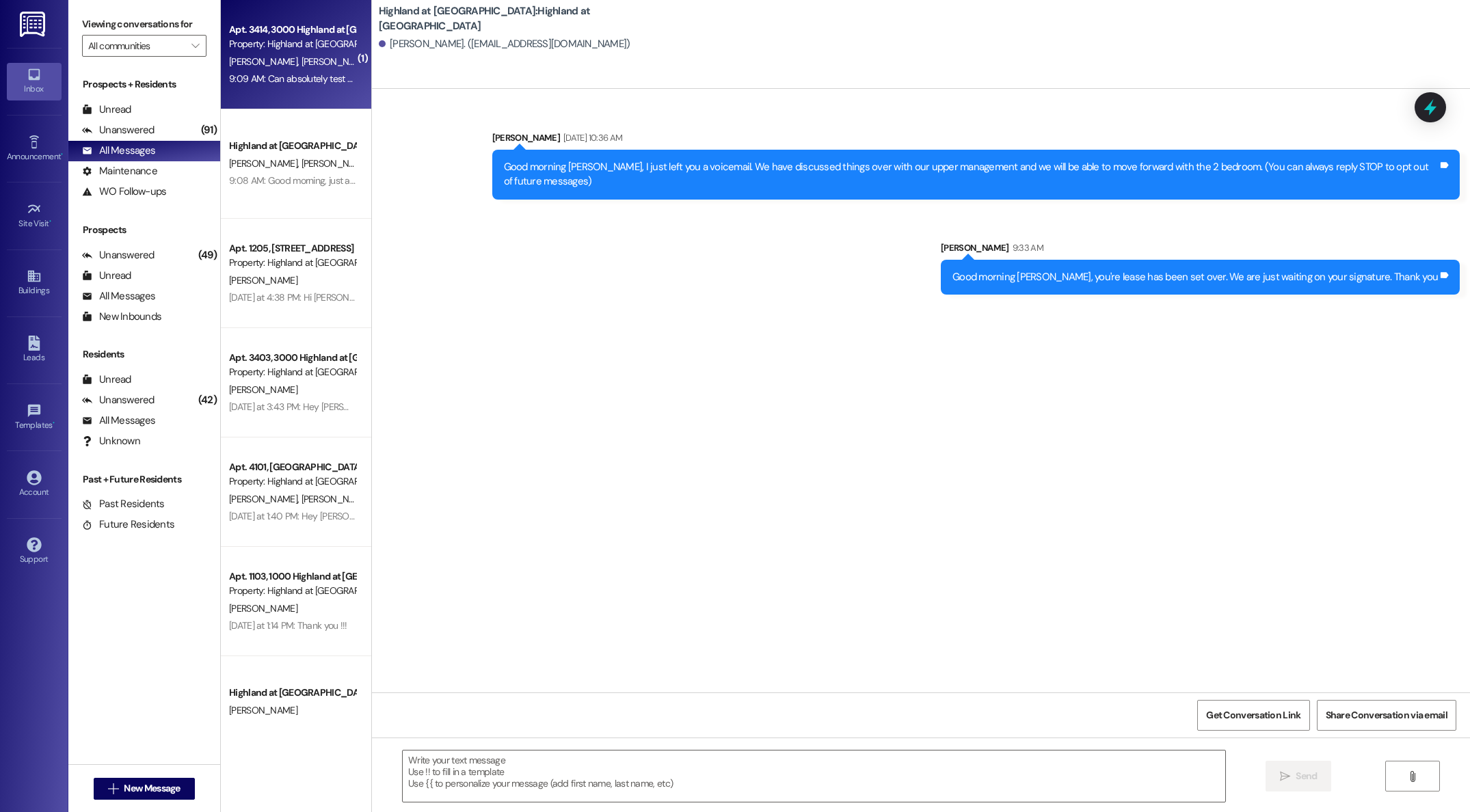
click at [263, 69] on div "[PERSON_NAME] [PERSON_NAME]" at bounding box center [293, 61] width 130 height 17
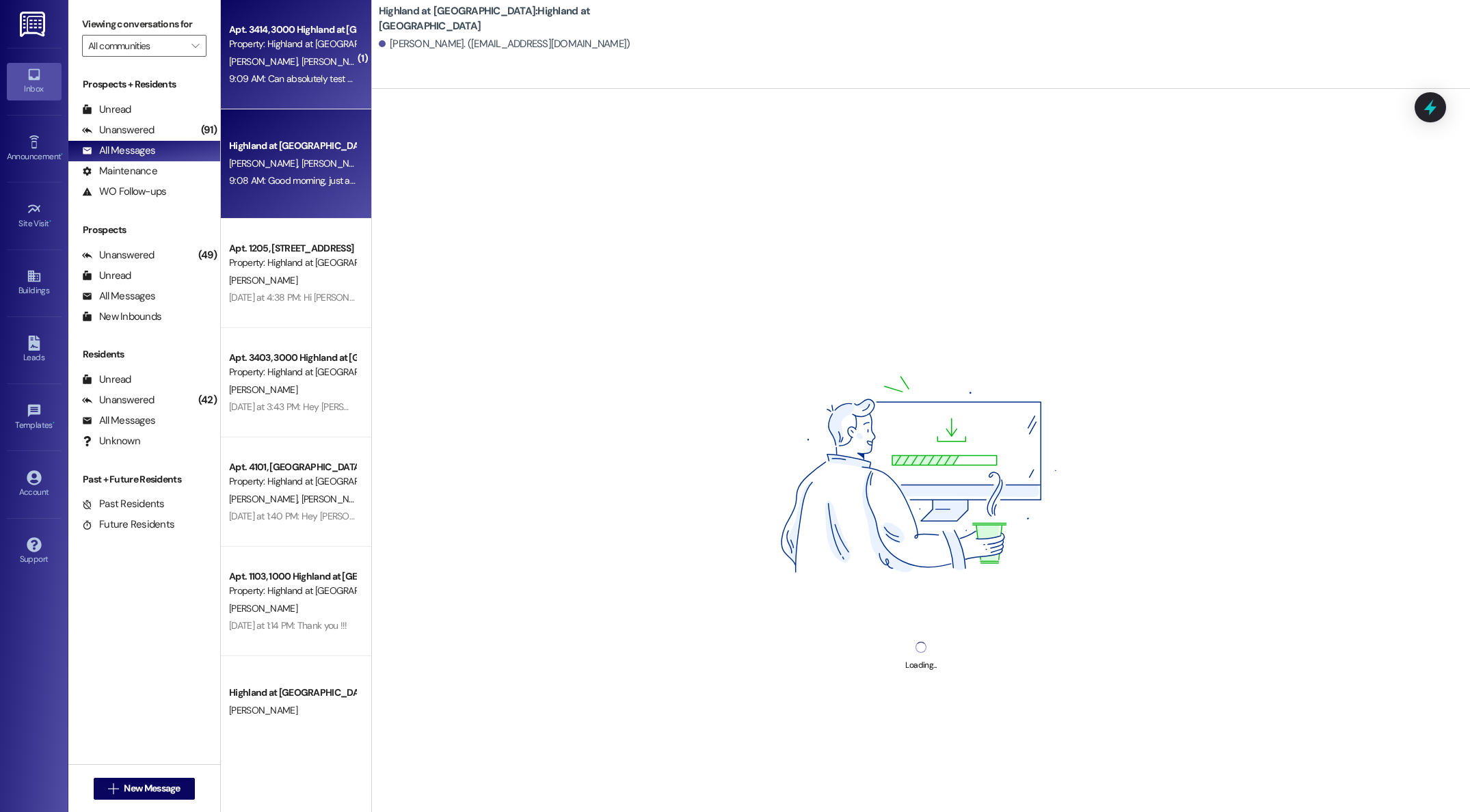
click at [300, 159] on span "[PERSON_NAME]" at bounding box center [335, 163] width 69 height 13
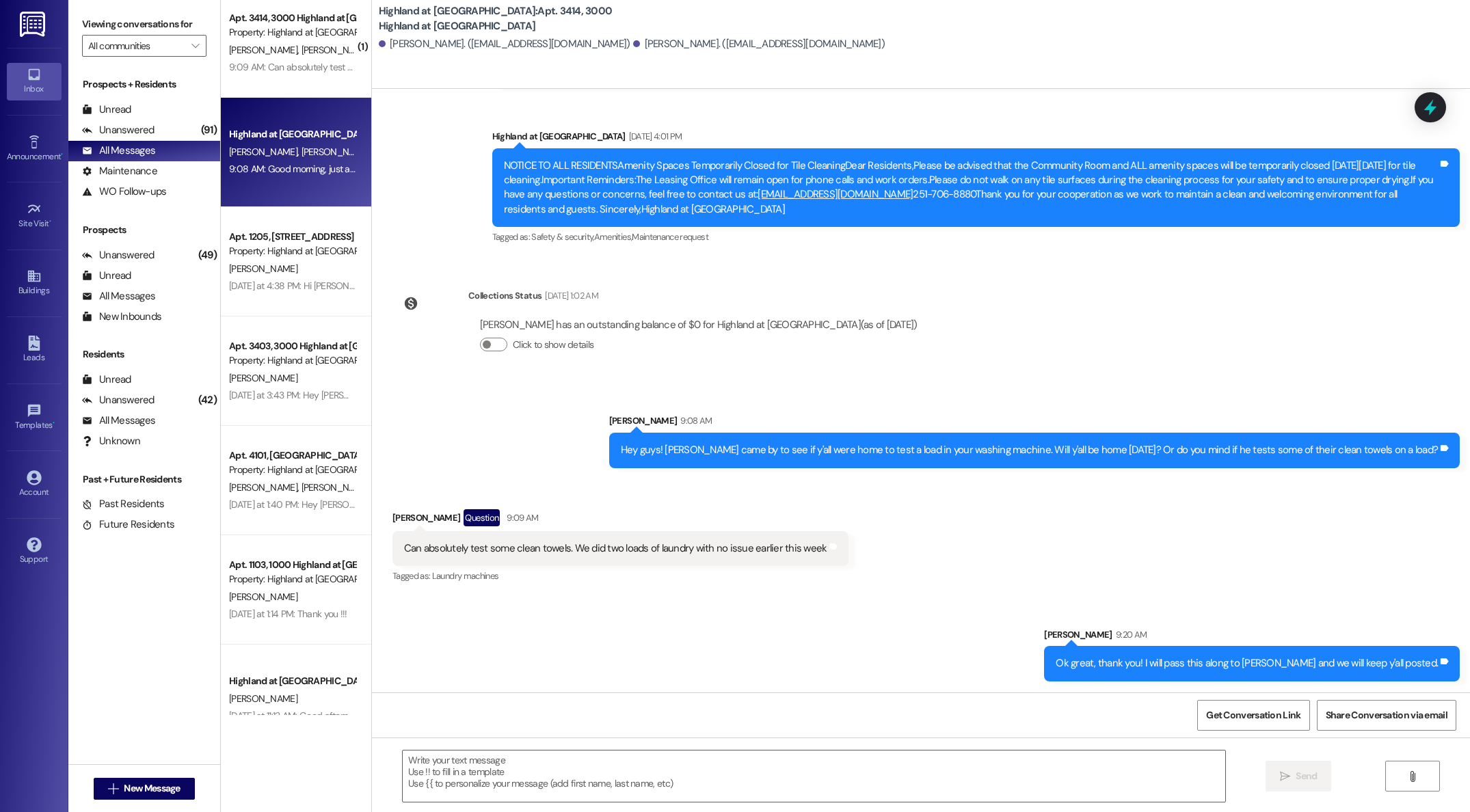
scroll to position [27429, 0]
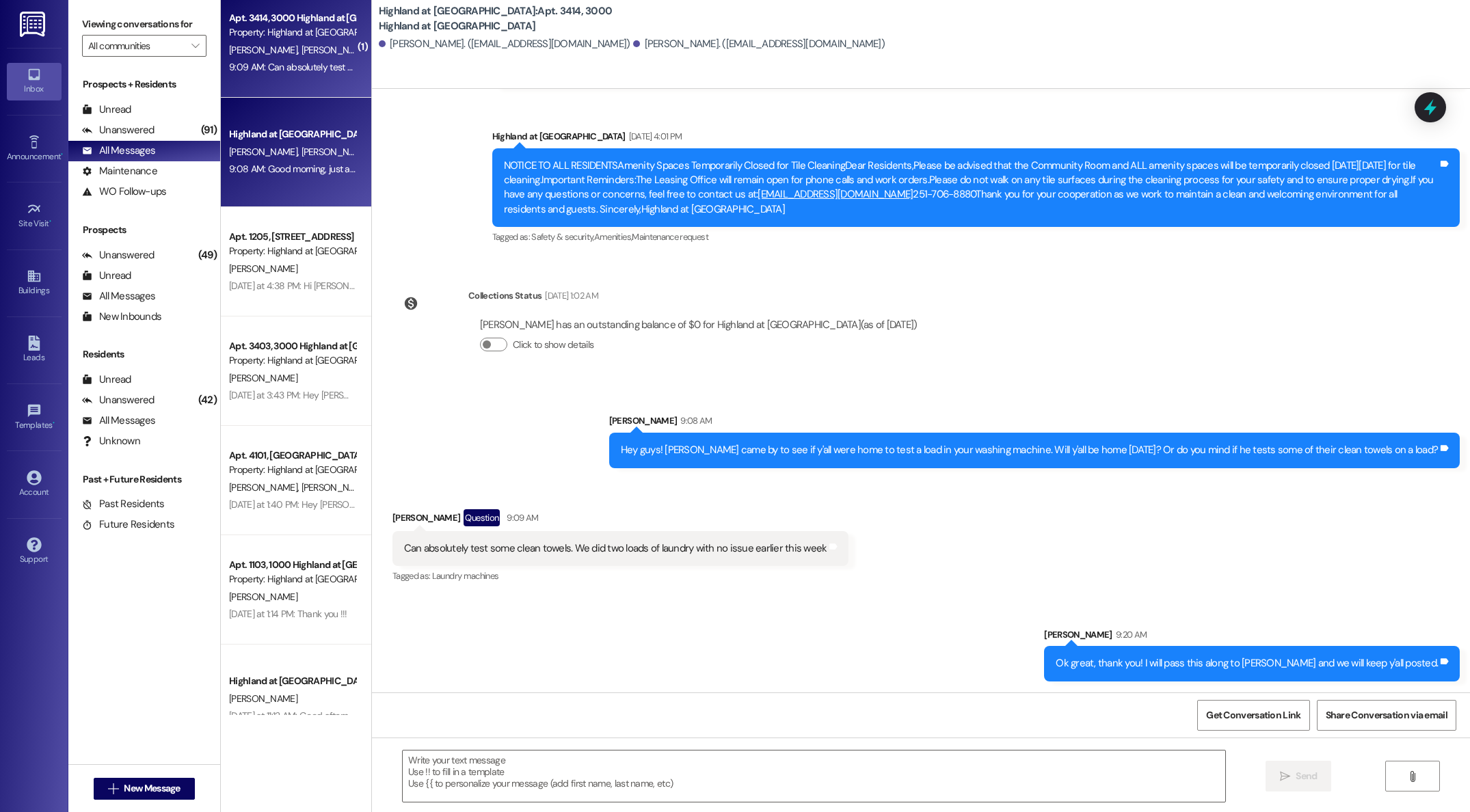
click at [287, 73] on div "9:09 AM: Can absolutely test some clean towels. We did two loads of laundry wit…" at bounding box center [293, 67] width 130 height 17
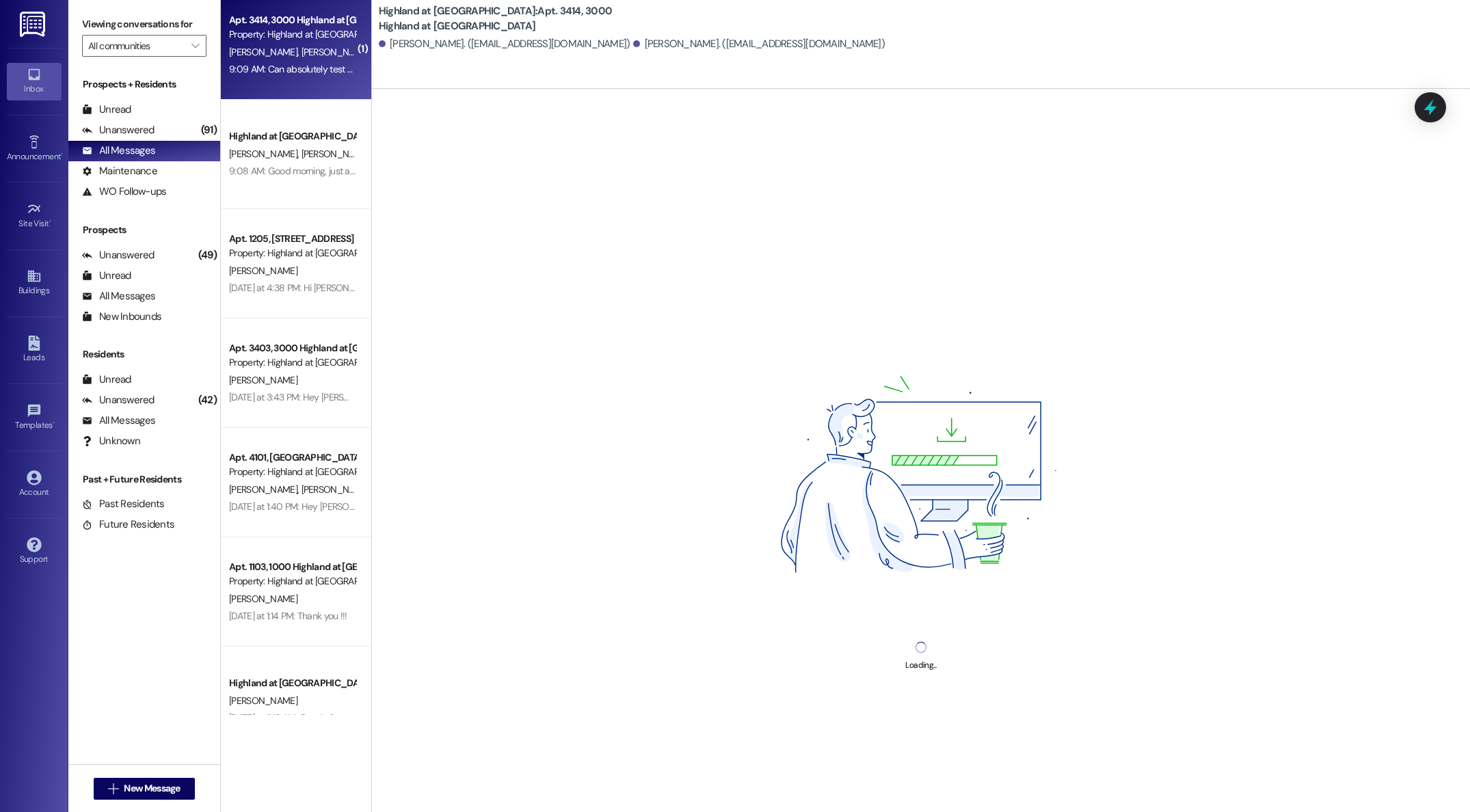
scroll to position [10, 0]
click at [276, 142] on div "Highland at [GEOGRAPHIC_DATA]" at bounding box center [292, 135] width 127 height 15
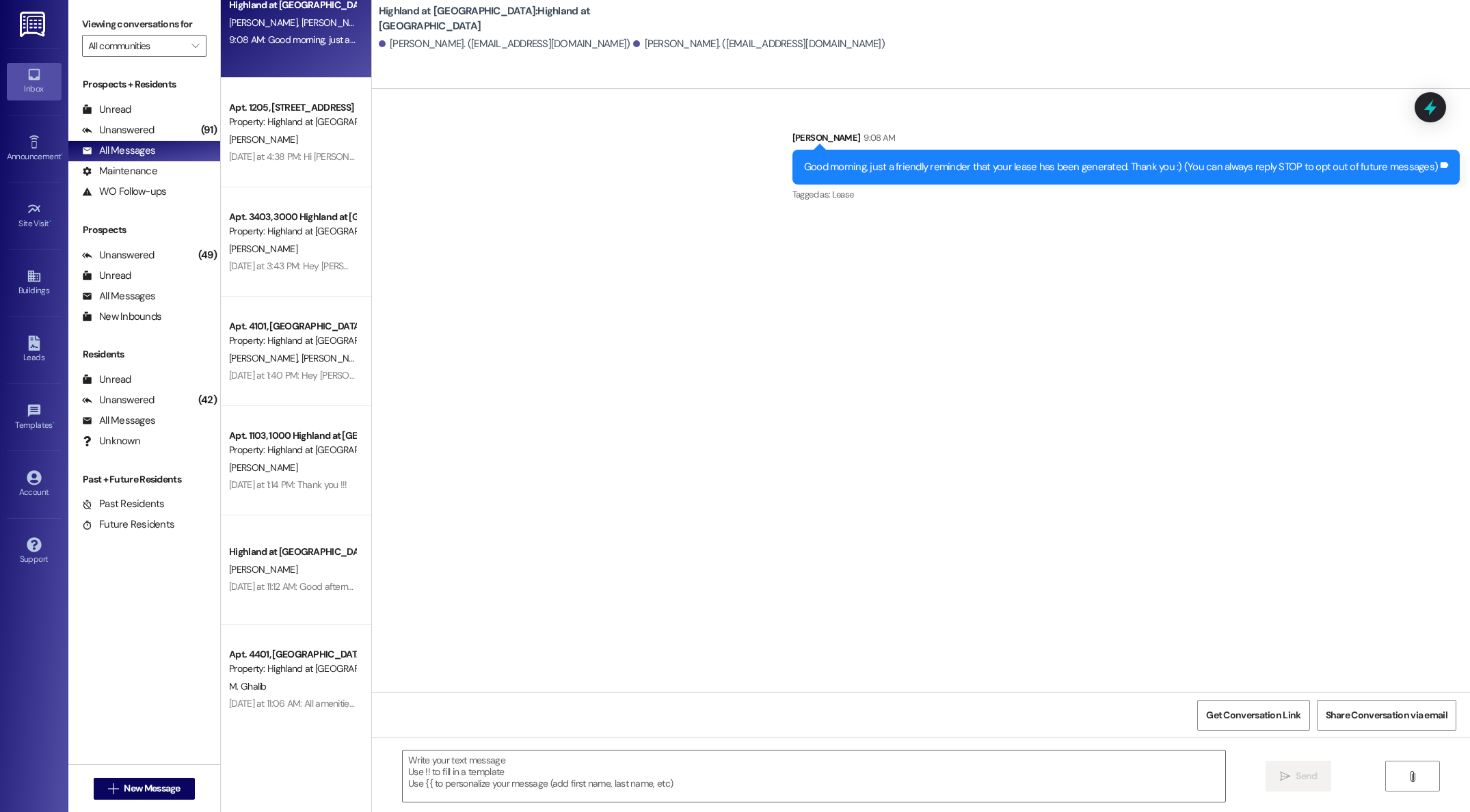
scroll to position [0, 0]
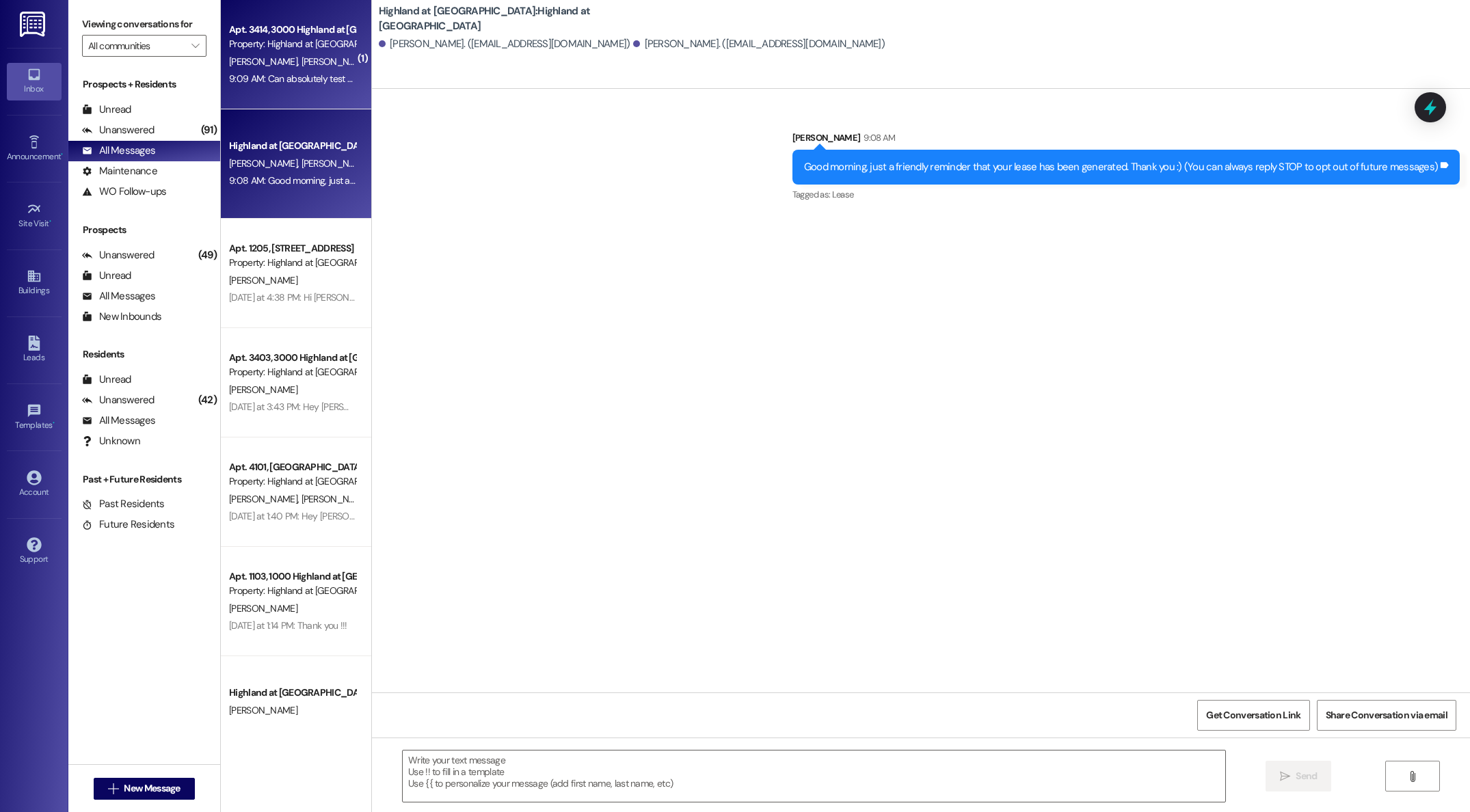
click at [297, 48] on div "( 1 ) Apt. 3414, 3000 Highland at [GEOGRAPHIC_DATA] Property: [GEOGRAPHIC_DATA]…" at bounding box center [296, 357] width 150 height 715
click at [297, 48] on div "Property: Highland at [GEOGRAPHIC_DATA]" at bounding box center [292, 42] width 127 height 15
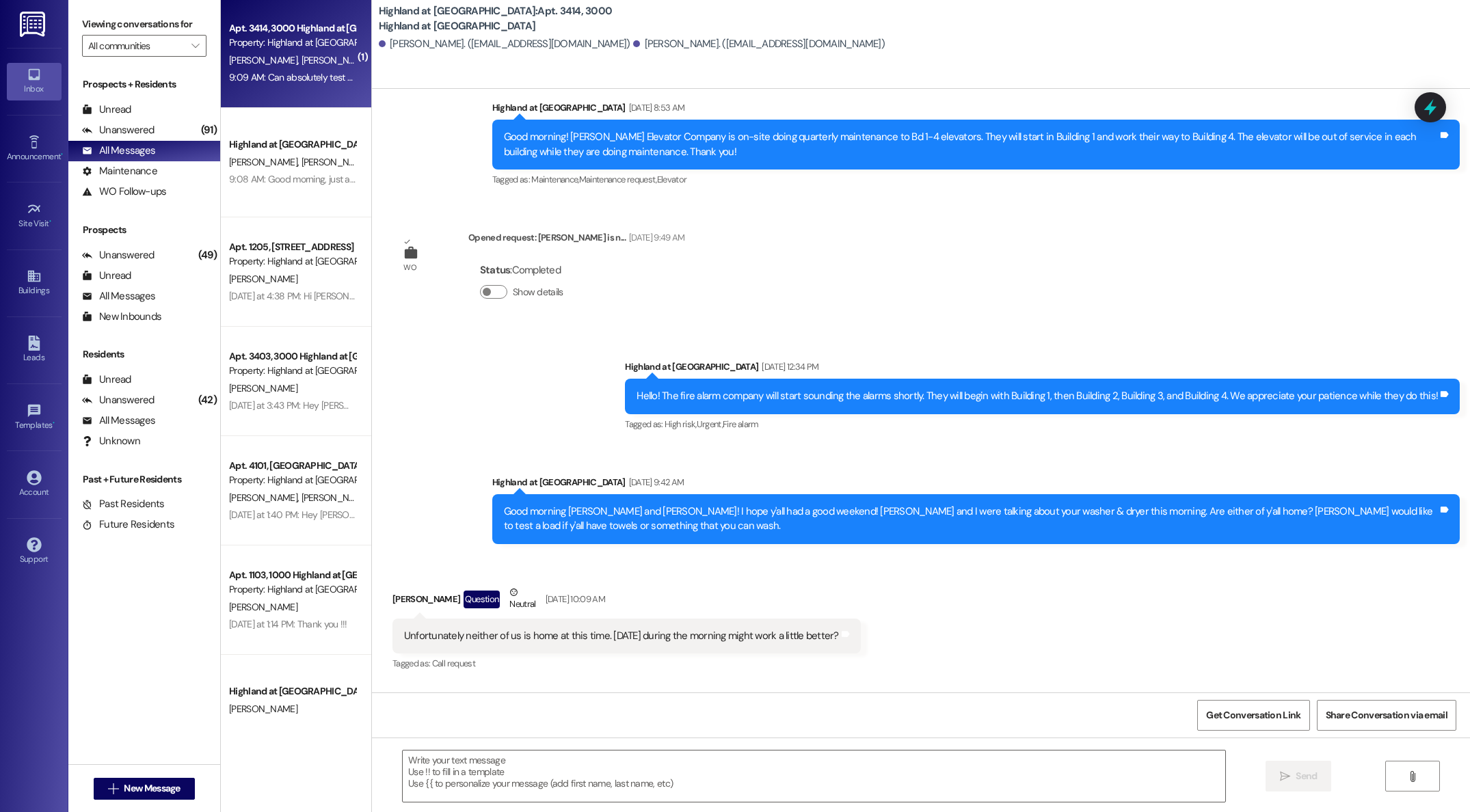
scroll to position [27429, 0]
